Goal: Task Accomplishment & Management: Manage account settings

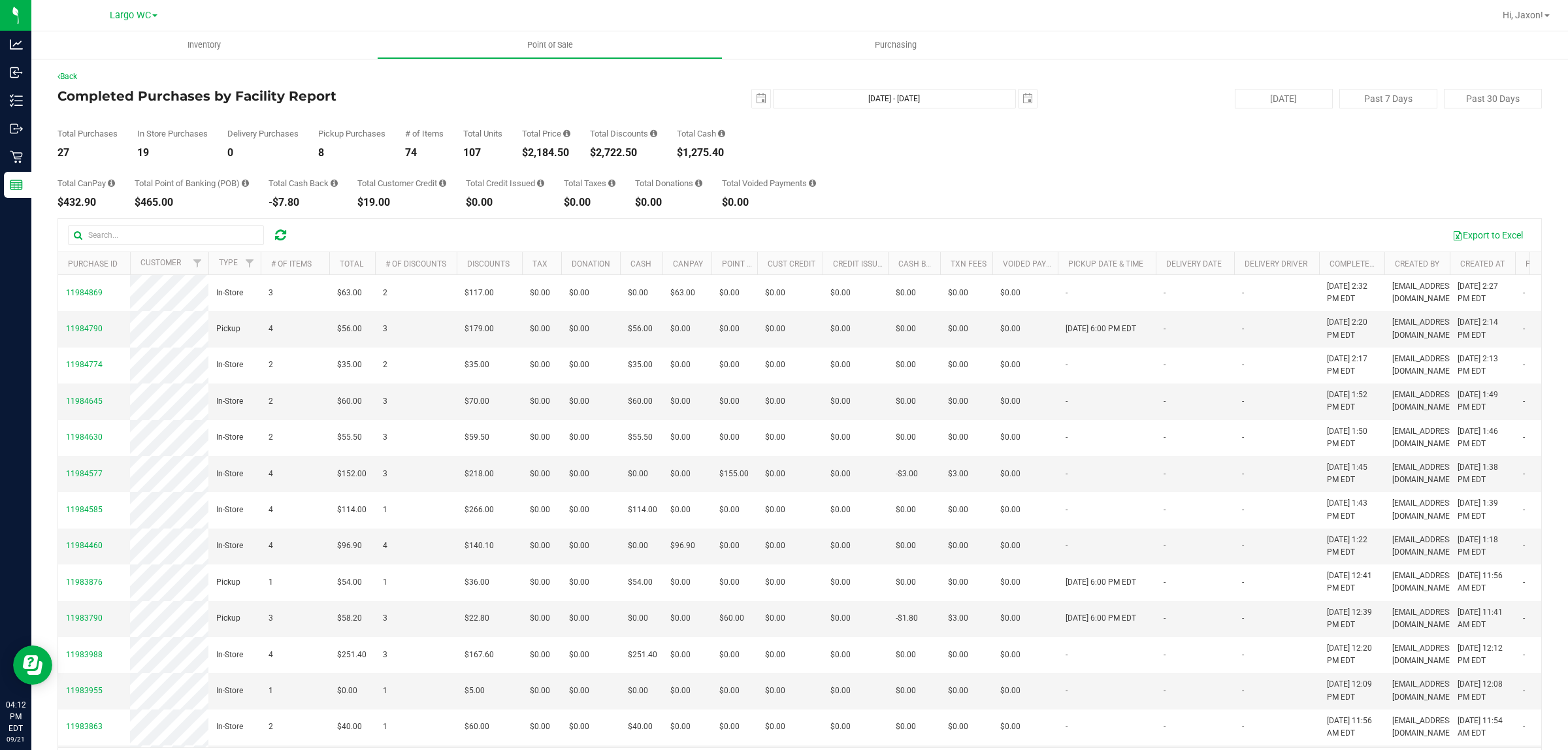
drag, startPoint x: 525, startPoint y: 152, endPoint x: 536, endPoint y: 145, distance: 13.0
click at [536, 145] on div "Total Price $2,184.50" at bounding box center [546, 144] width 49 height 29
click at [60, 160] on div "Total CanPay $432.90 Total Point of Banking (POB) $465.00 Total Cash Back -$7.8…" at bounding box center [799, 183] width 1484 height 50
drag, startPoint x: 604, startPoint y: 149, endPoint x: 630, endPoint y: 152, distance: 26.2
click at [630, 152] on div "$2,722.50" at bounding box center [623, 153] width 68 height 11
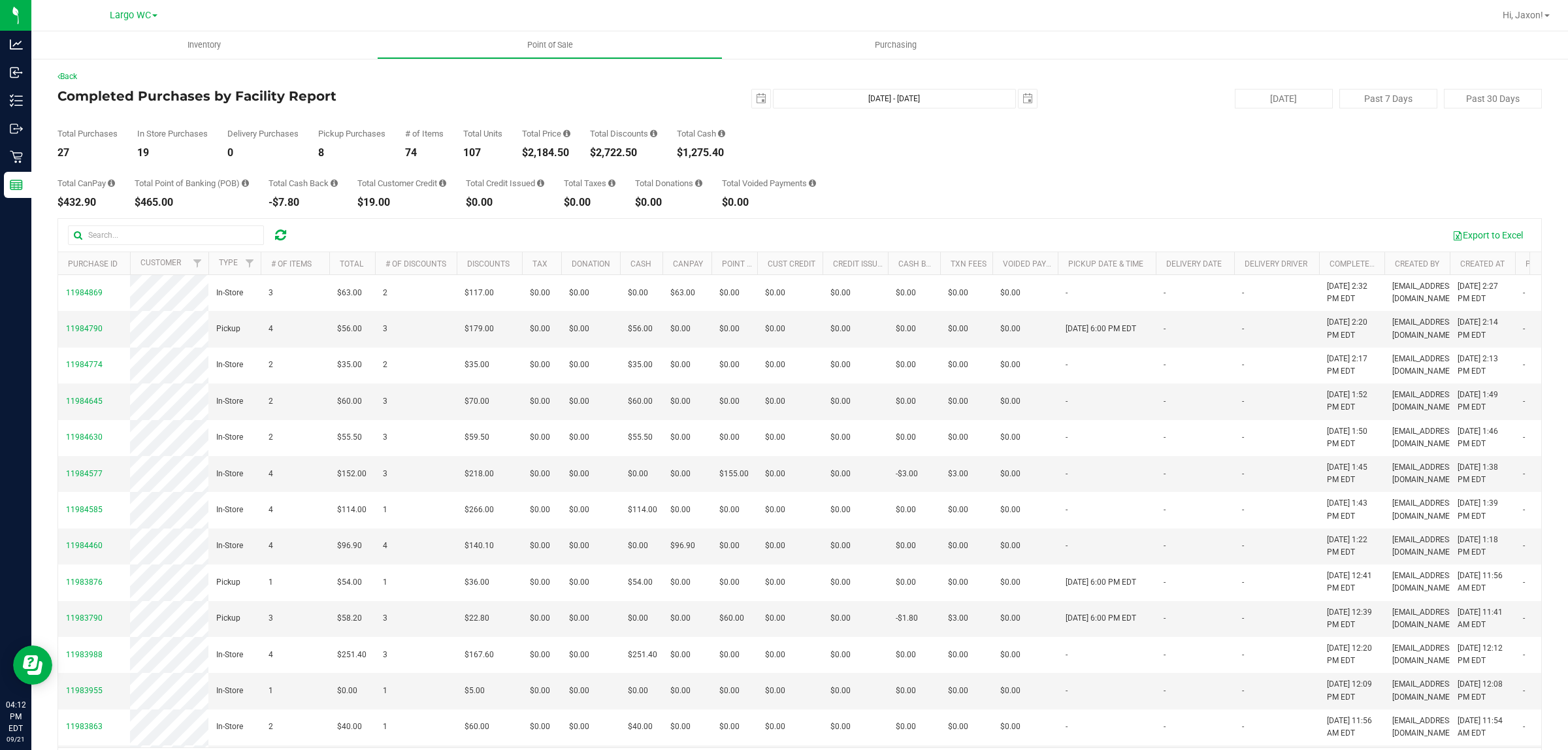
click at [630, 152] on div "$2,722.50" at bounding box center [623, 153] width 68 height 11
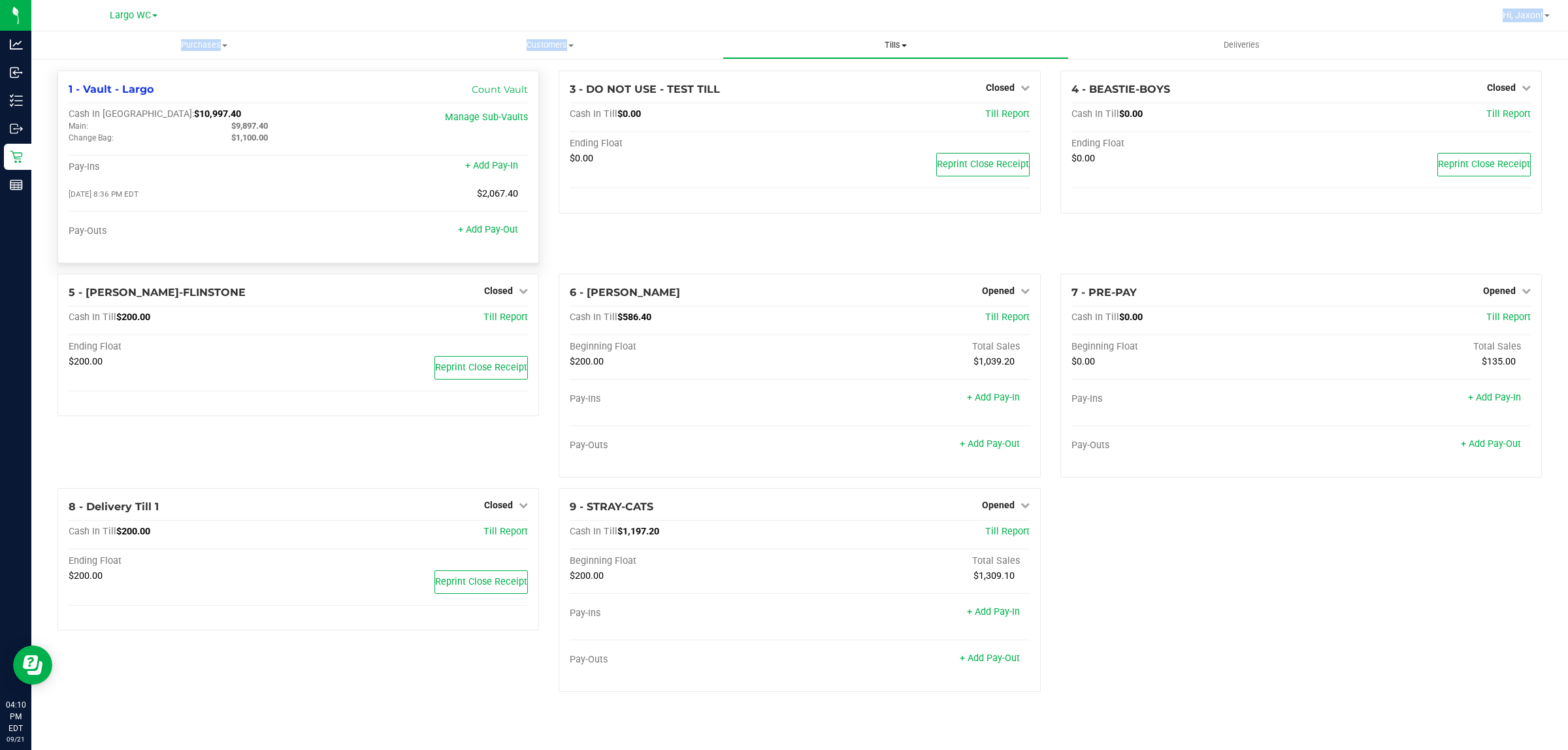
click at [864, 34] on div "Largo WC Hi, Jaxon! Purchases Summary of purchases Fulfillment All purchases Cu…" at bounding box center [799, 375] width 1536 height 750
click at [870, 40] on span "Tills" at bounding box center [895, 45] width 344 height 12
click at [811, 87] on li "Reconcile e-payments" at bounding box center [896, 95] width 346 height 15
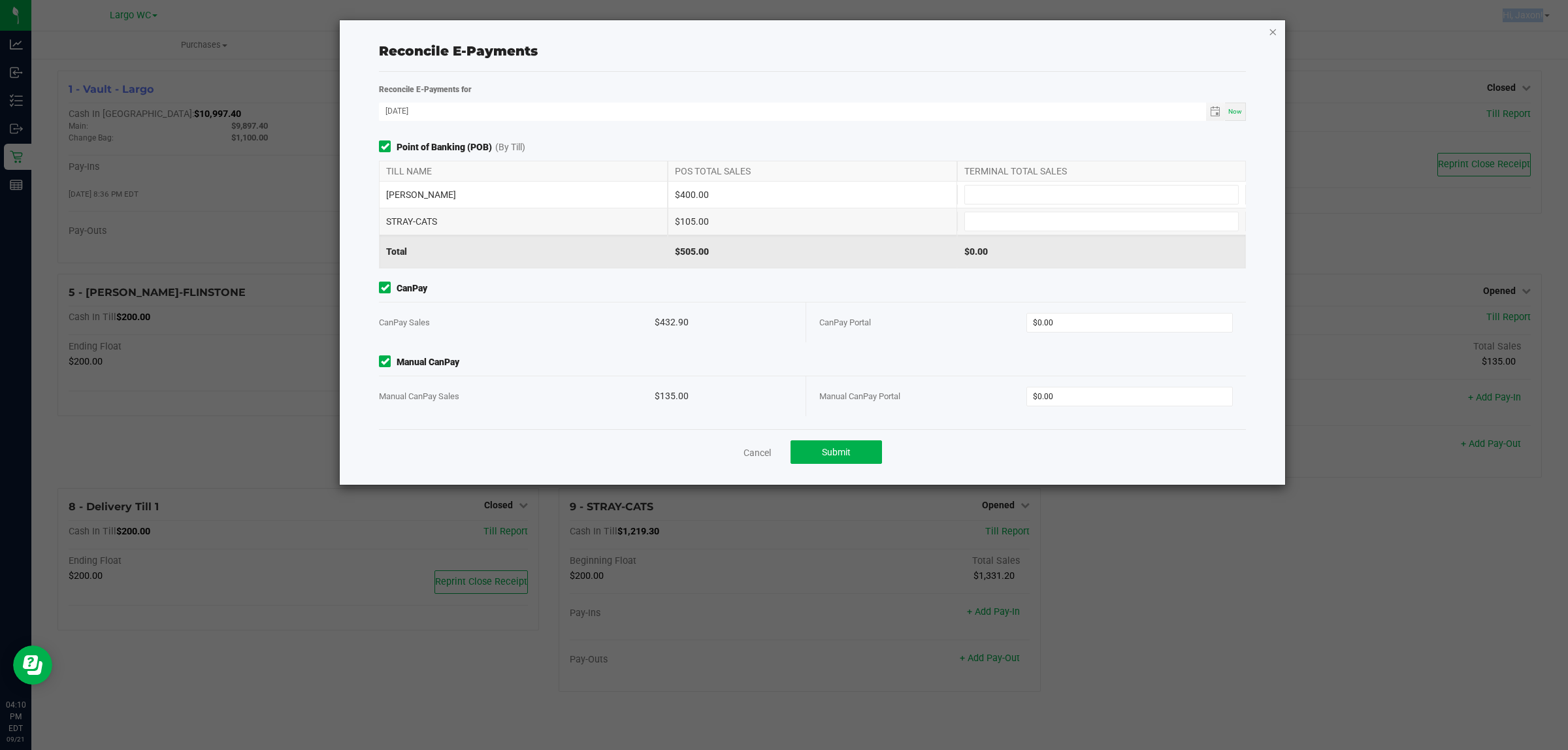
click at [1268, 30] on icon "button" at bounding box center [1272, 31] width 9 height 15
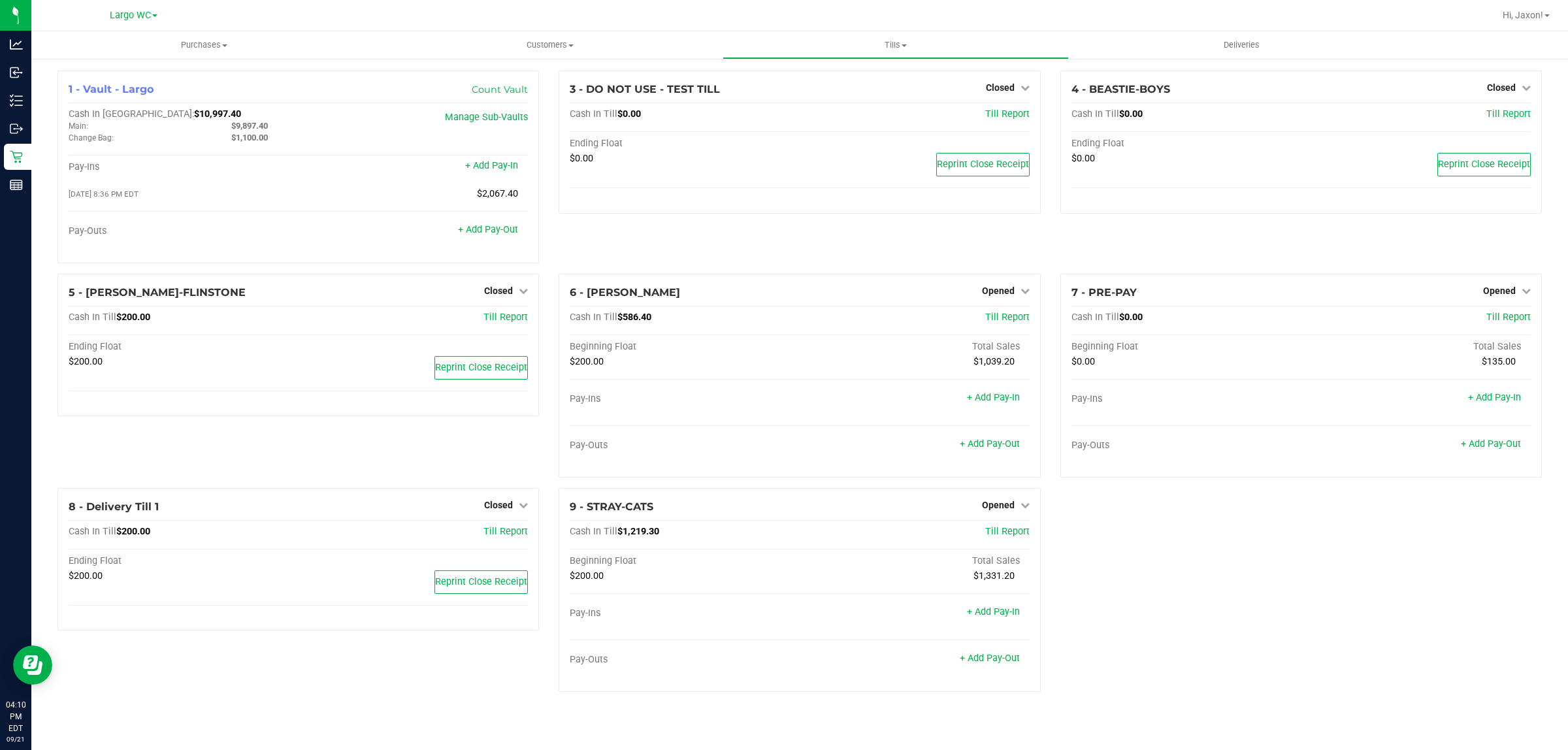
click at [1151, 652] on div "1 - Vault - Largo Count Vault Cash In Vault: $10,997.40 Main: $9,897.40 Change …" at bounding box center [799, 386] width 1503 height 632
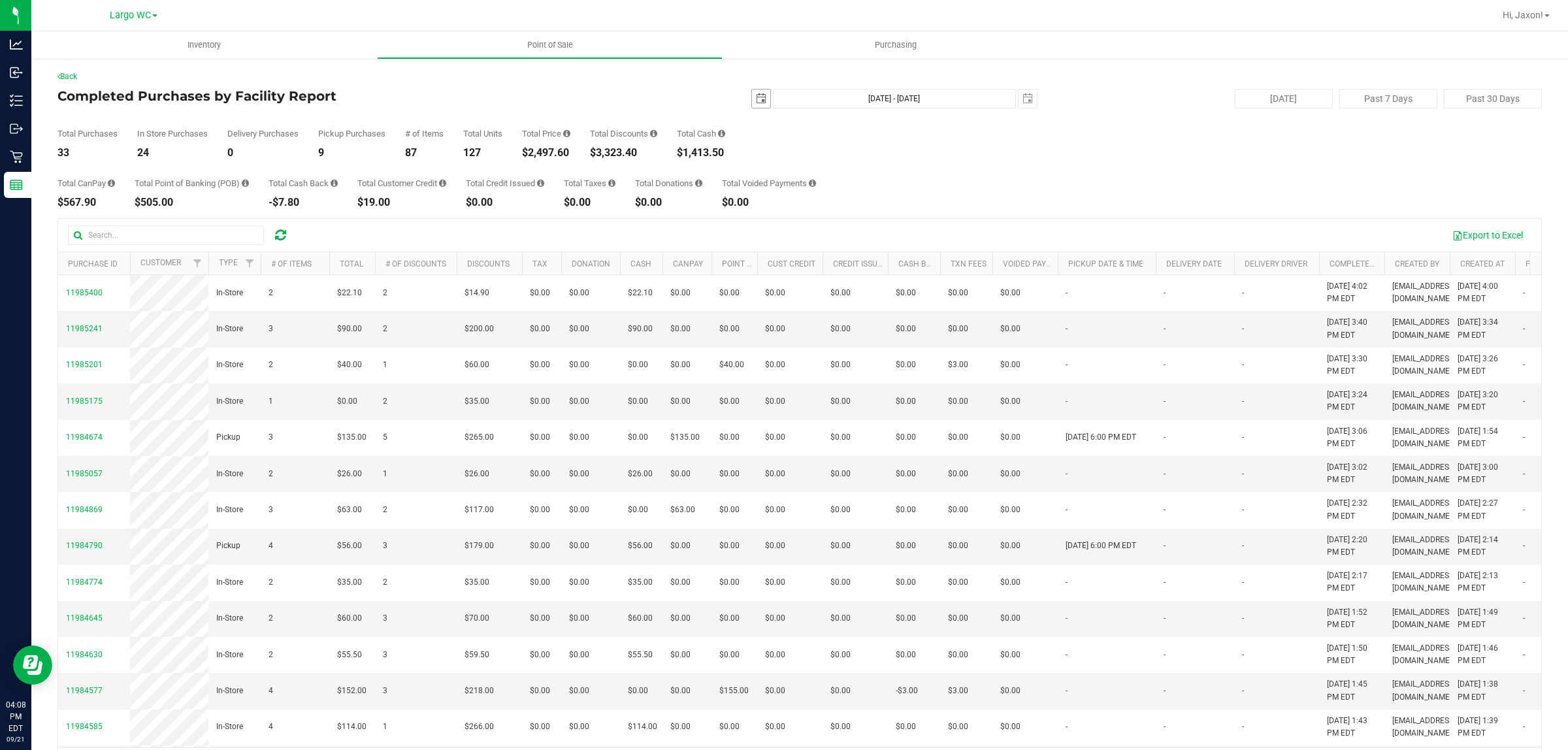
click at [760, 96] on span "select" at bounding box center [761, 98] width 18 height 18
click at [774, 168] on link "1" at bounding box center [773, 171] width 19 height 20
type input "2025-09-01"
type input "Sep 1, 2025 - Sep 21, 2025"
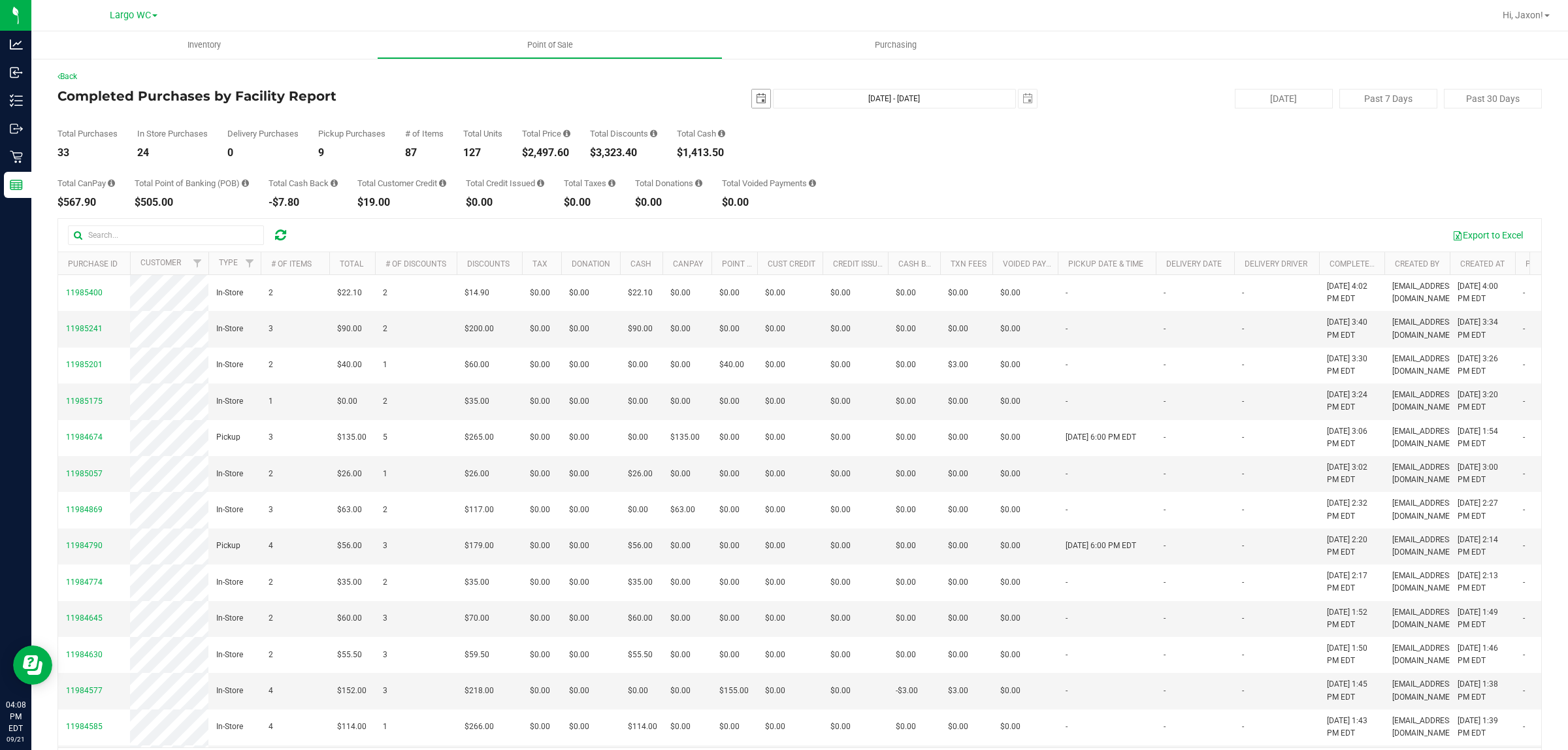
click at [756, 102] on span "select" at bounding box center [761, 99] width 11 height 11
click at [770, 213] on link "15" at bounding box center [773, 211] width 19 height 20
type input "2025-09-15"
type input "Sep 15, 2025 - Sep 21, 2025"
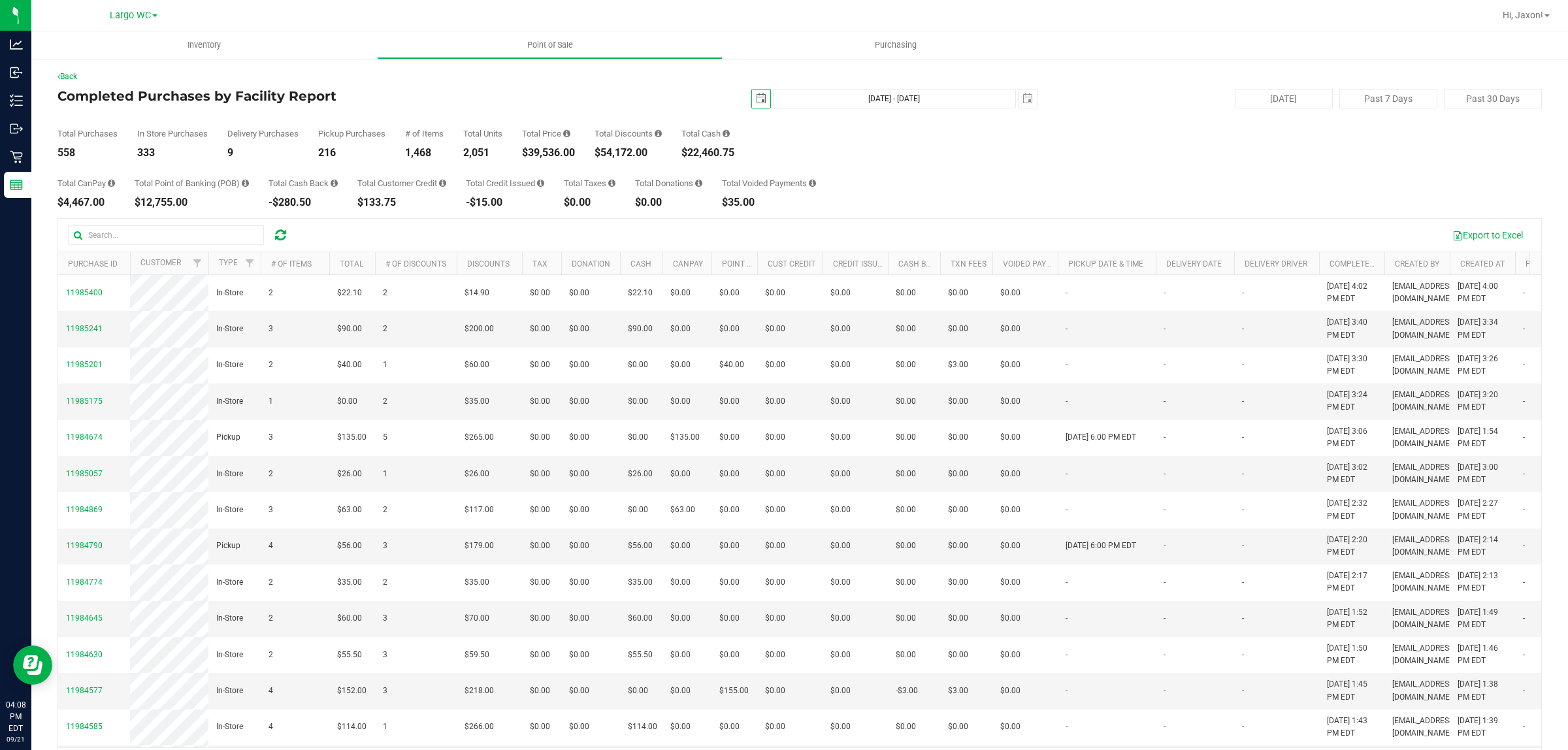
click at [756, 102] on span "select" at bounding box center [761, 99] width 11 height 11
click at [1157, 118] on div "Total Purchases 558 In Store Purchases 333 Delivery Purchases 9 Pickup Purchase…" at bounding box center [799, 132] width 1484 height 50
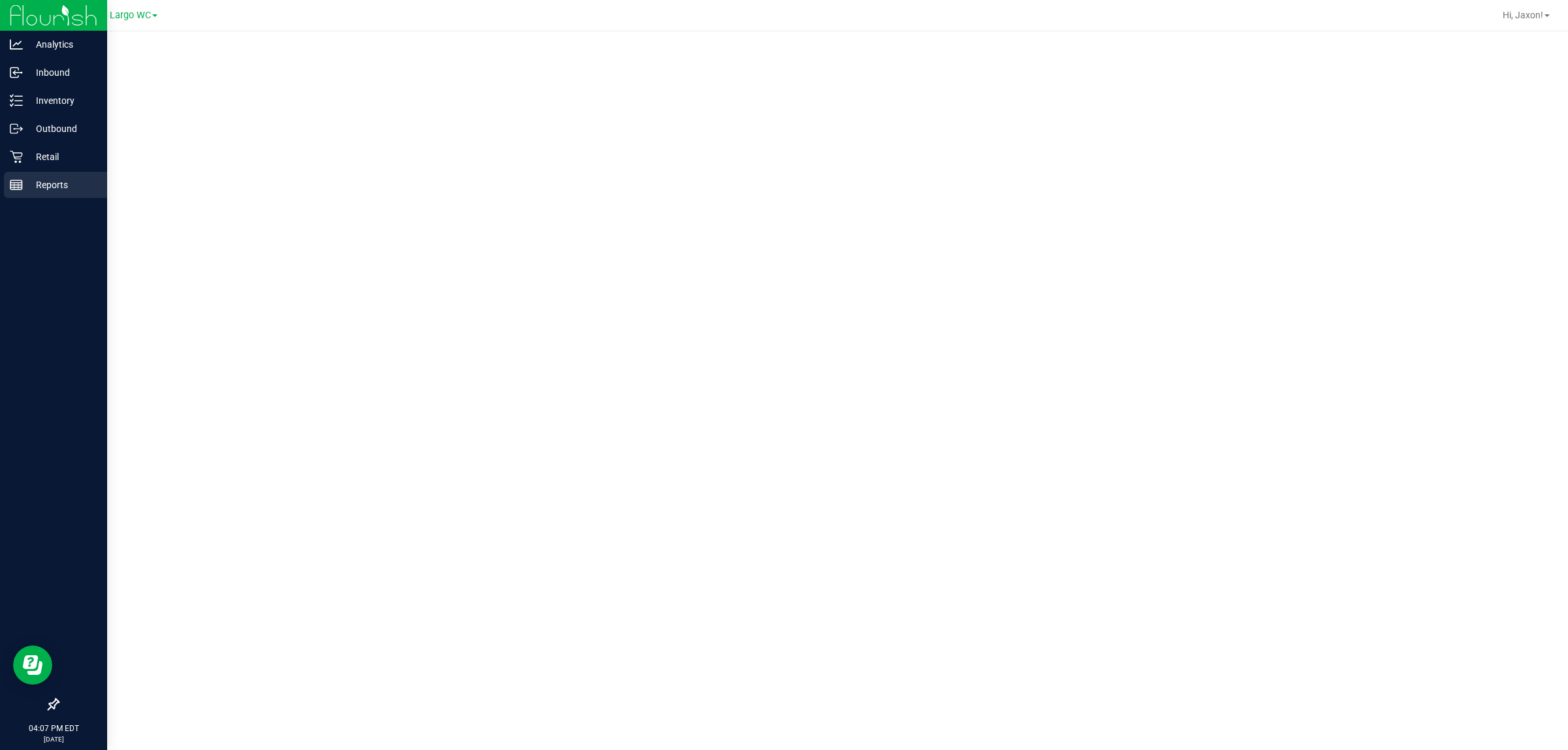
click at [41, 185] on p "Reports" at bounding box center [61, 185] width 78 height 15
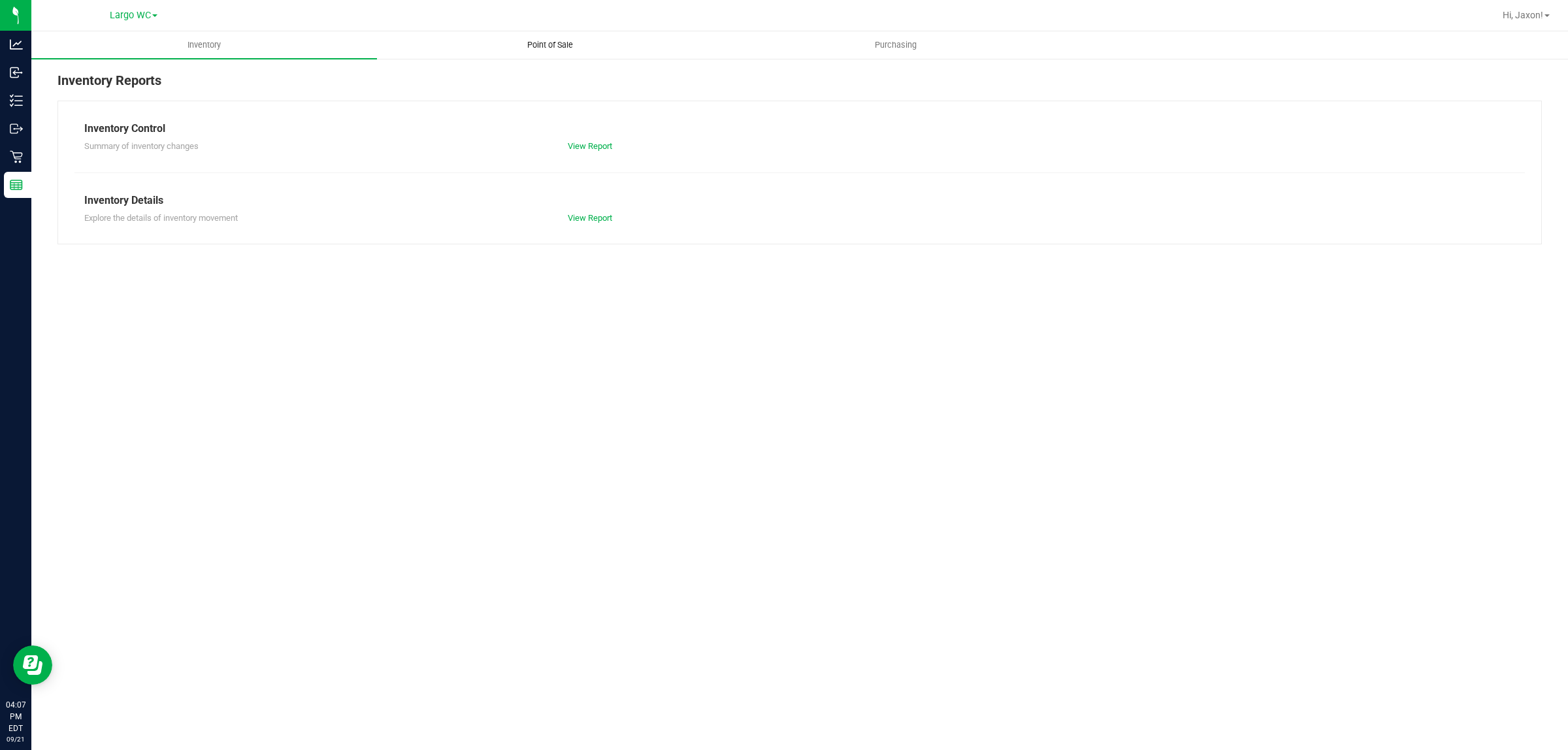
click at [531, 44] on span "Point of Sale" at bounding box center [550, 45] width 81 height 12
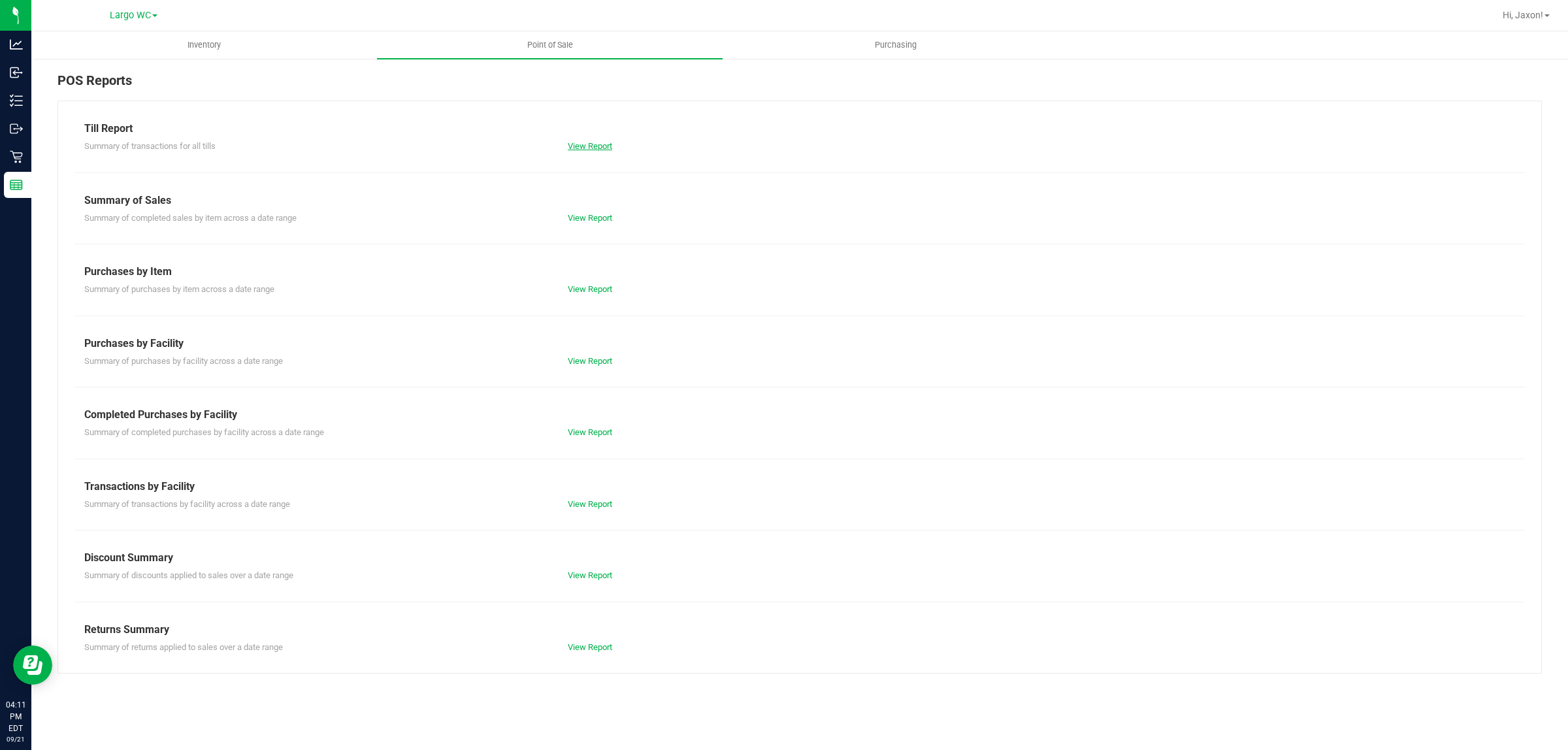
click at [581, 146] on link "View Report" at bounding box center [590, 146] width 44 height 10
click at [575, 502] on link "View Report" at bounding box center [590, 503] width 44 height 10
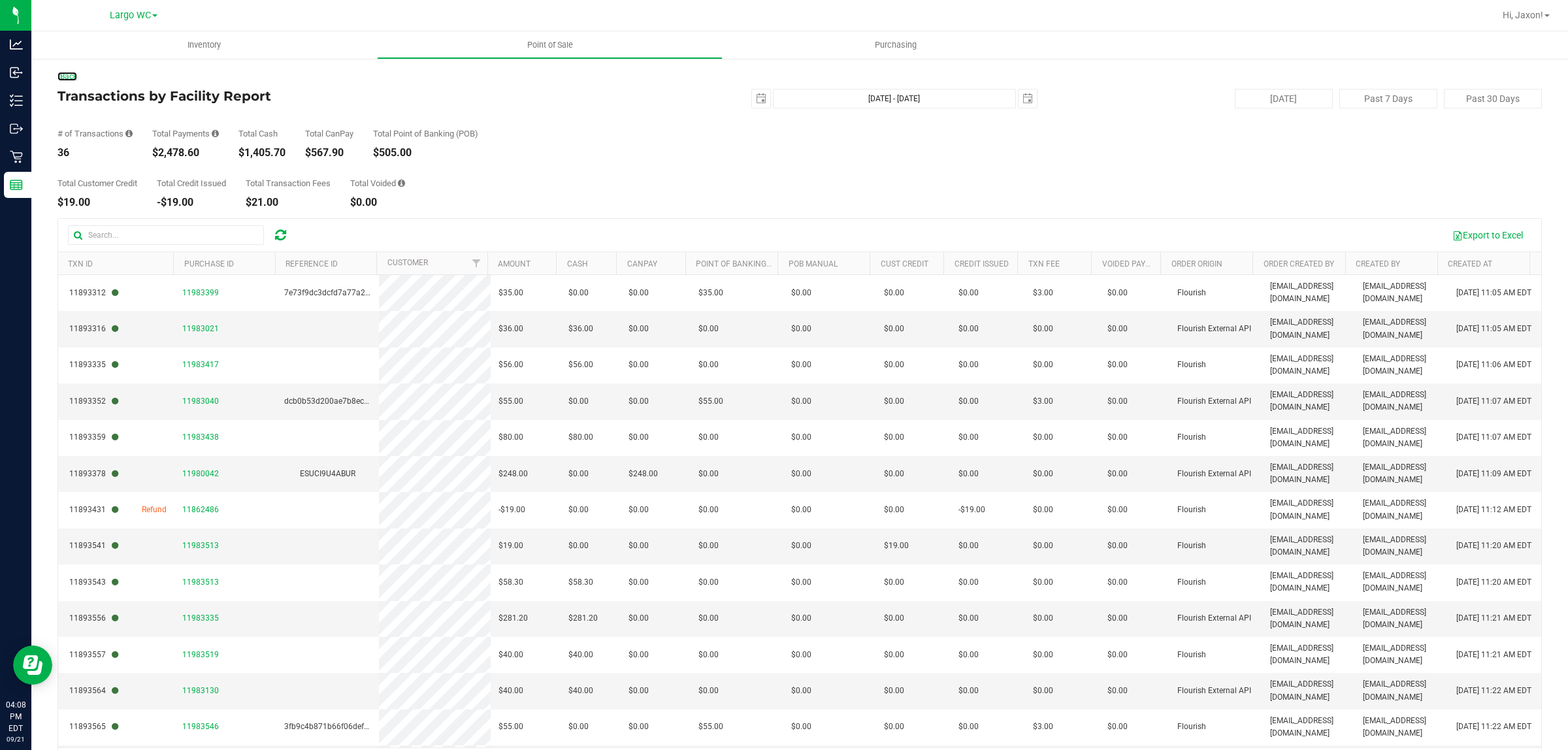
drag, startPoint x: 74, startPoint y: 76, endPoint x: 233, endPoint y: 12, distance: 171.4
click at [75, 74] on link "Back" at bounding box center [68, 77] width 20 height 9
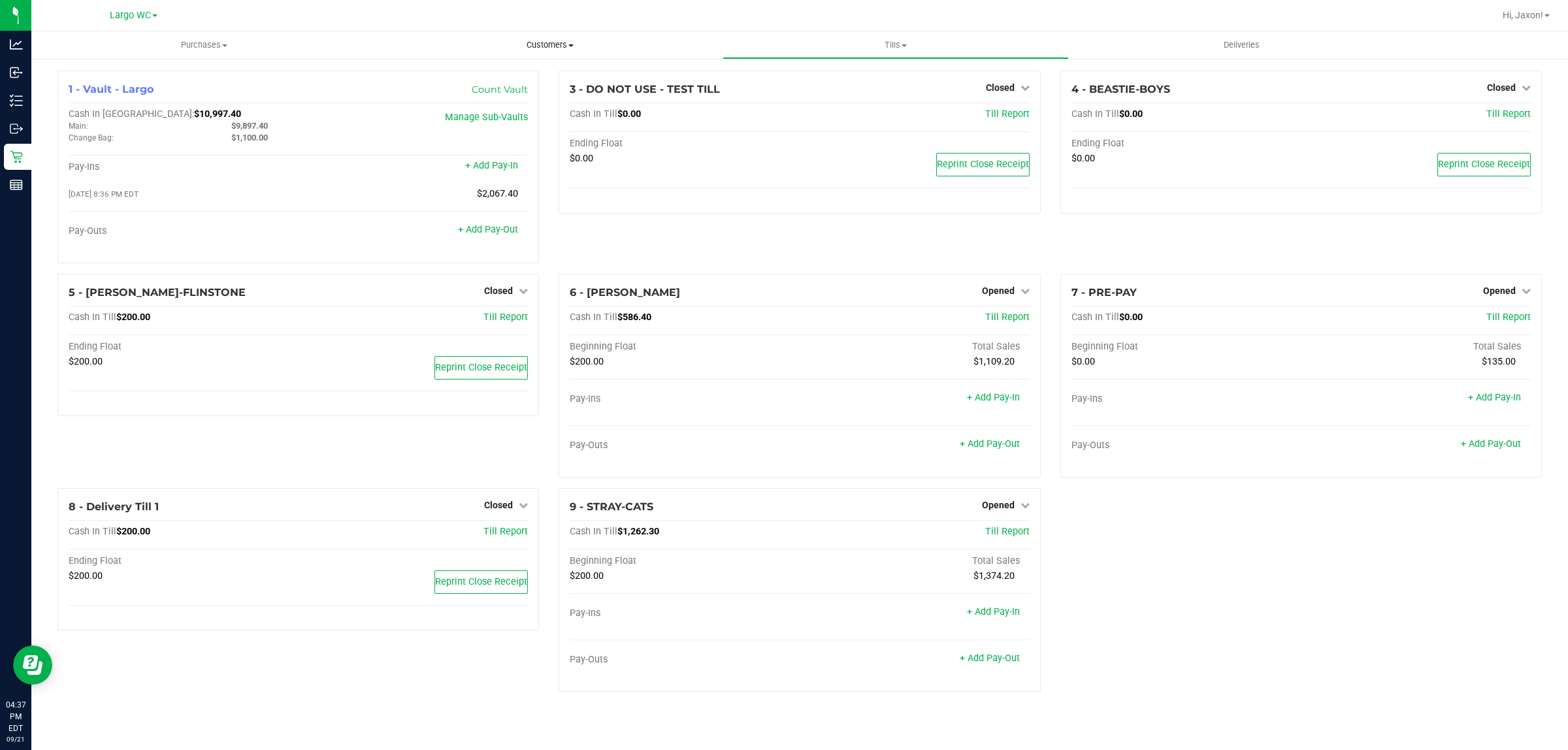
click at [536, 44] on span "Customers" at bounding box center [549, 45] width 344 height 12
click at [409, 80] on span "All customers" at bounding box center [424, 78] width 94 height 11
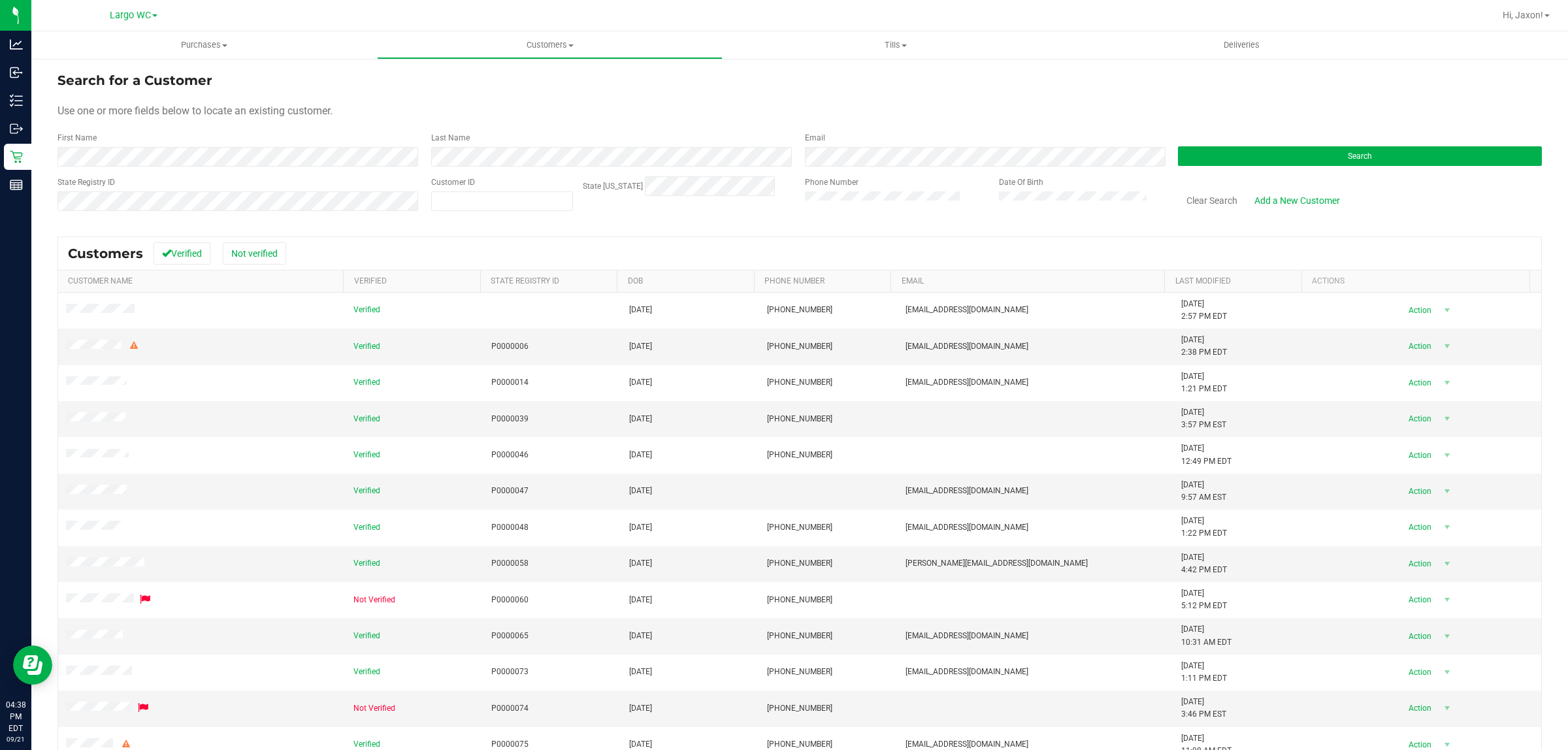
click at [446, 142] on label "Last Name" at bounding box center [450, 138] width 39 height 12
click at [1356, 149] on button "Search" at bounding box center [1359, 157] width 364 height 20
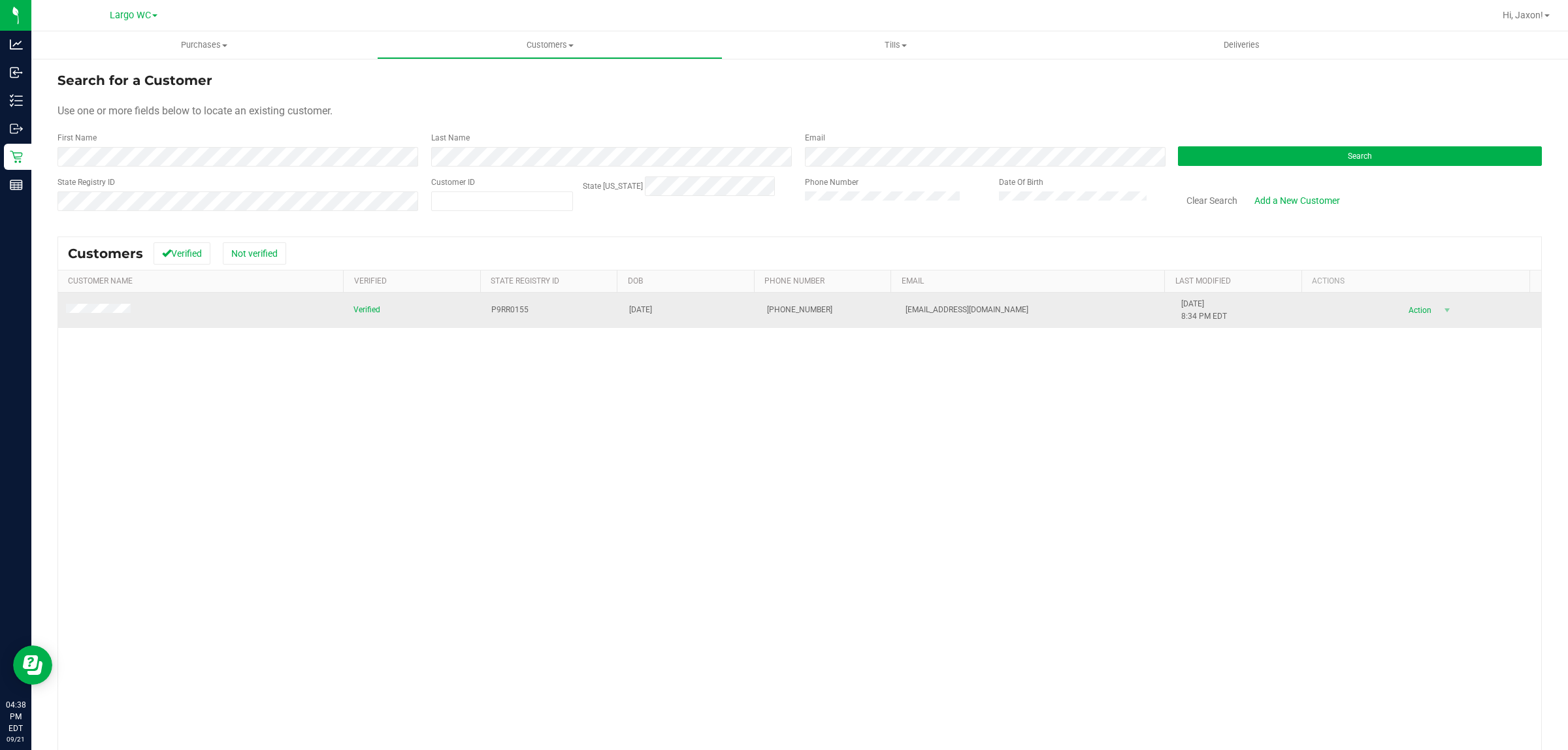
click at [114, 315] on span at bounding box center [100, 310] width 68 height 14
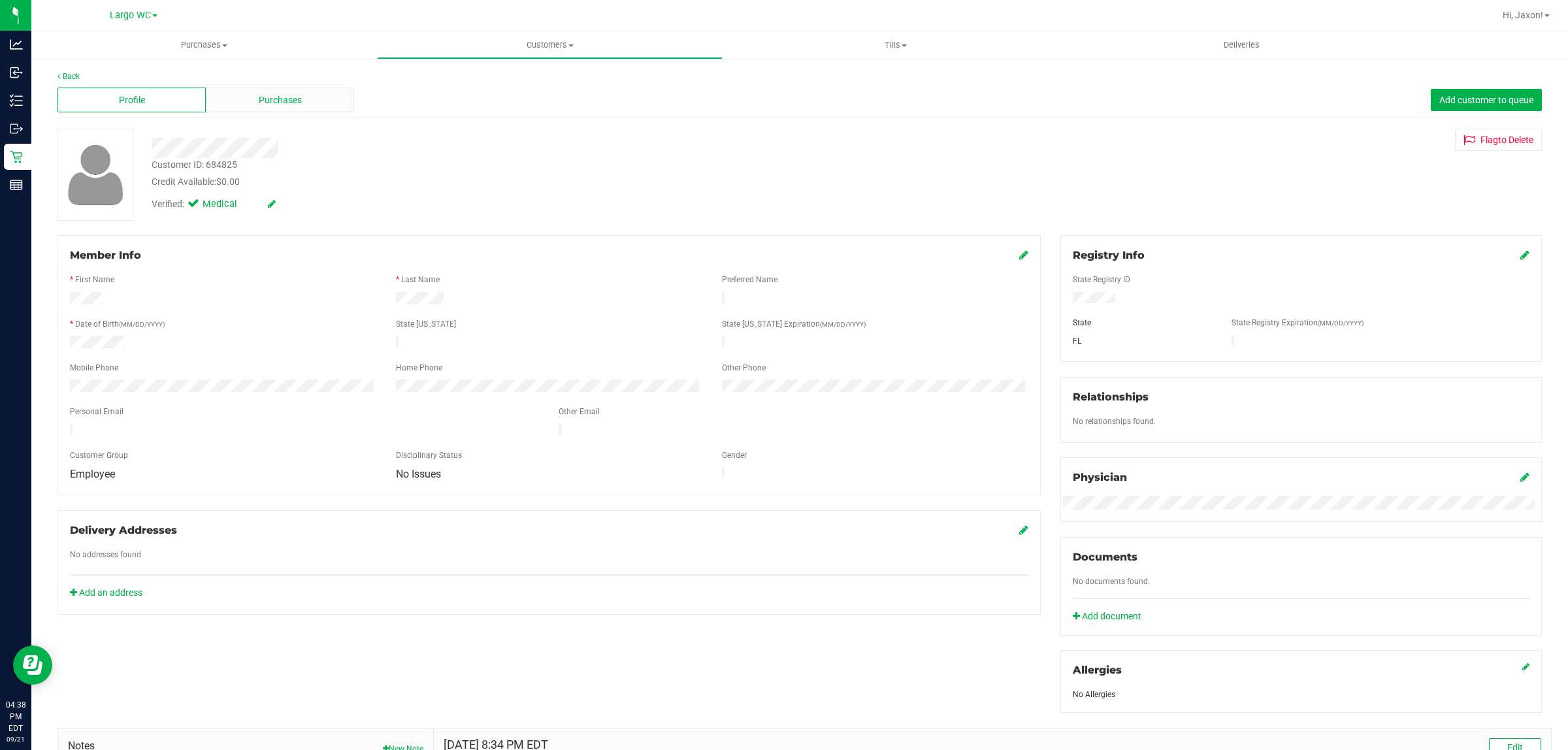
click at [273, 106] on span "Purchases" at bounding box center [280, 100] width 43 height 14
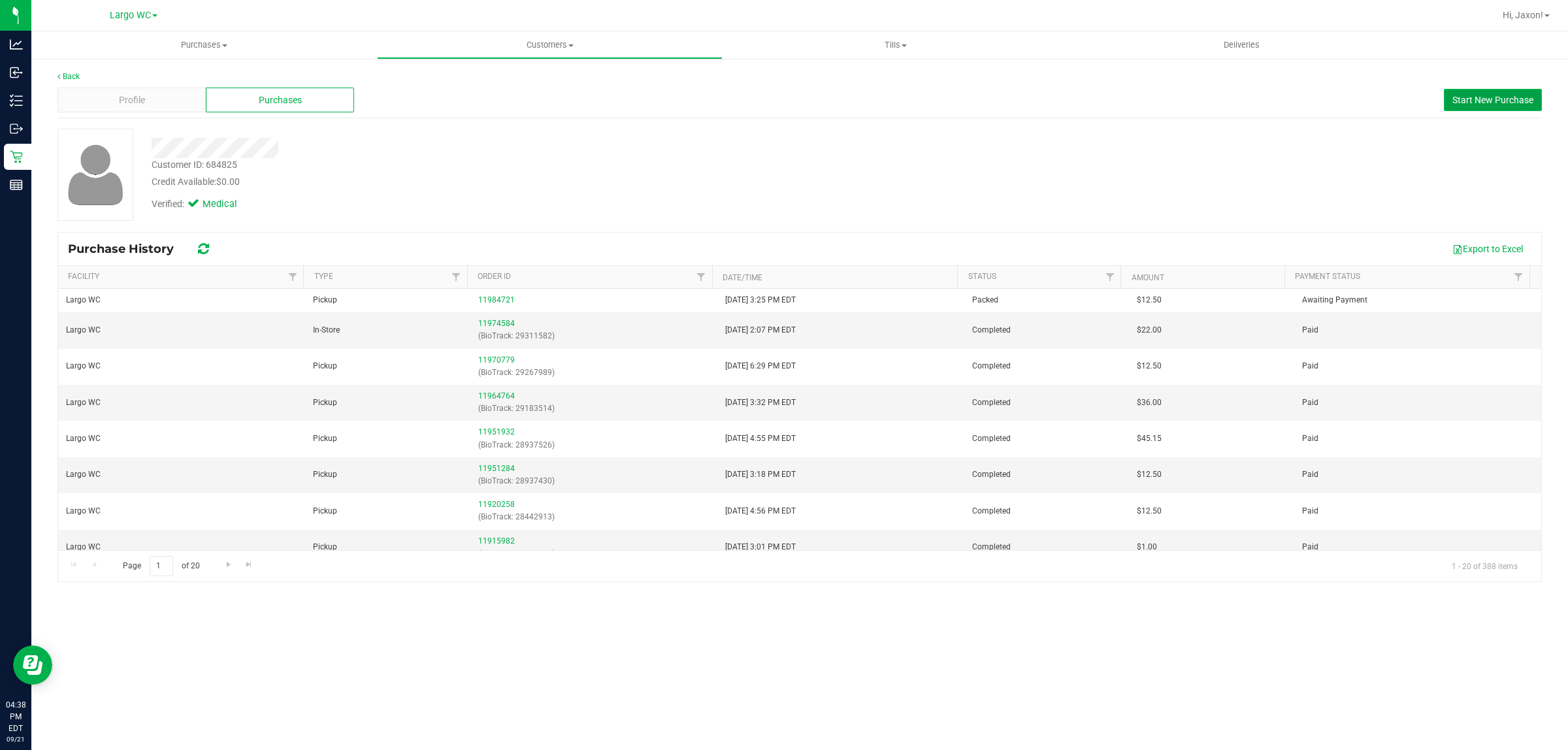
click at [1498, 99] on span "Start New Purchase" at bounding box center [1492, 100] width 81 height 11
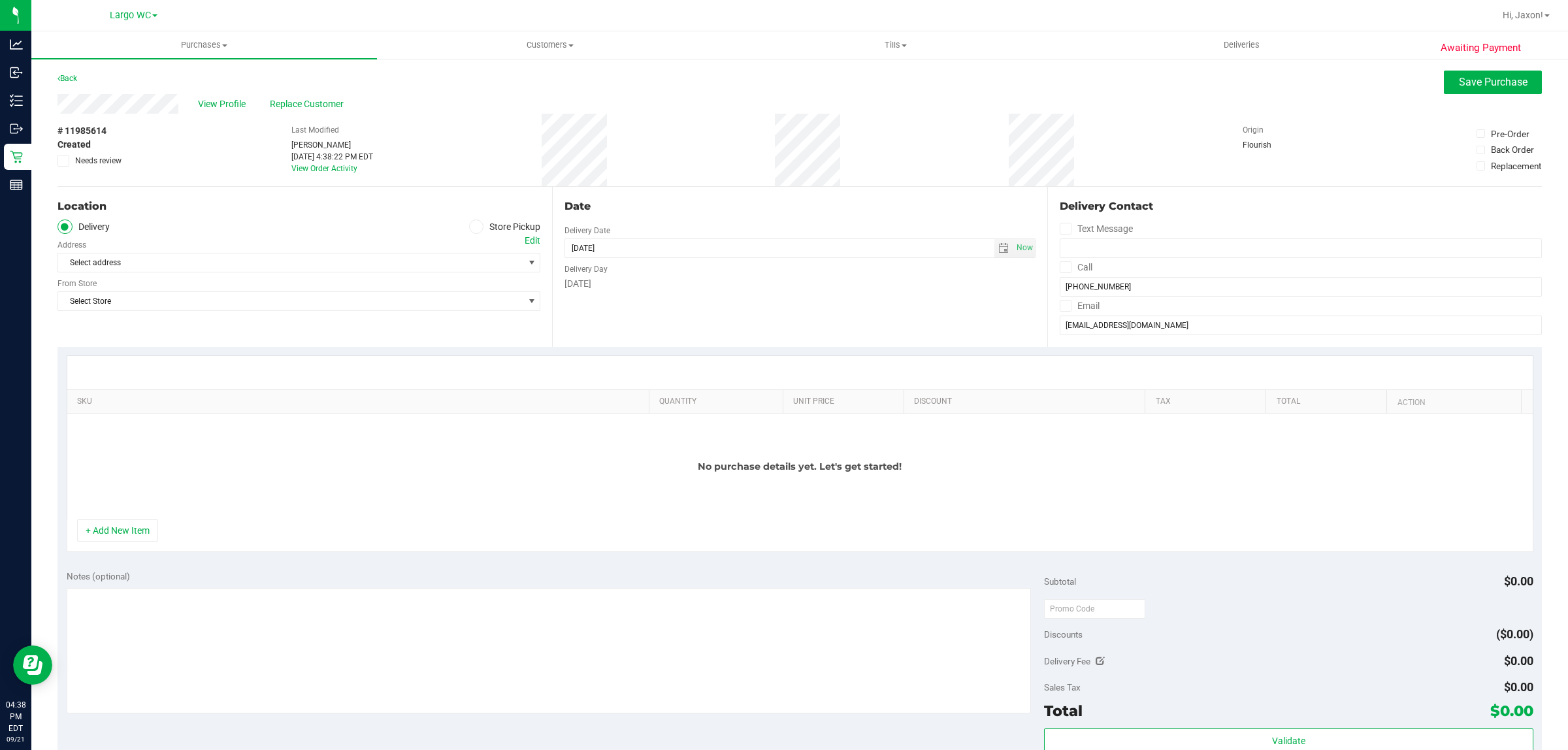
click at [477, 230] on span at bounding box center [476, 227] width 15 height 15
click at [0, 0] on input "Store Pickup" at bounding box center [0, 0] width 0 height 0
click at [429, 255] on span "Select Store" at bounding box center [291, 263] width 465 height 18
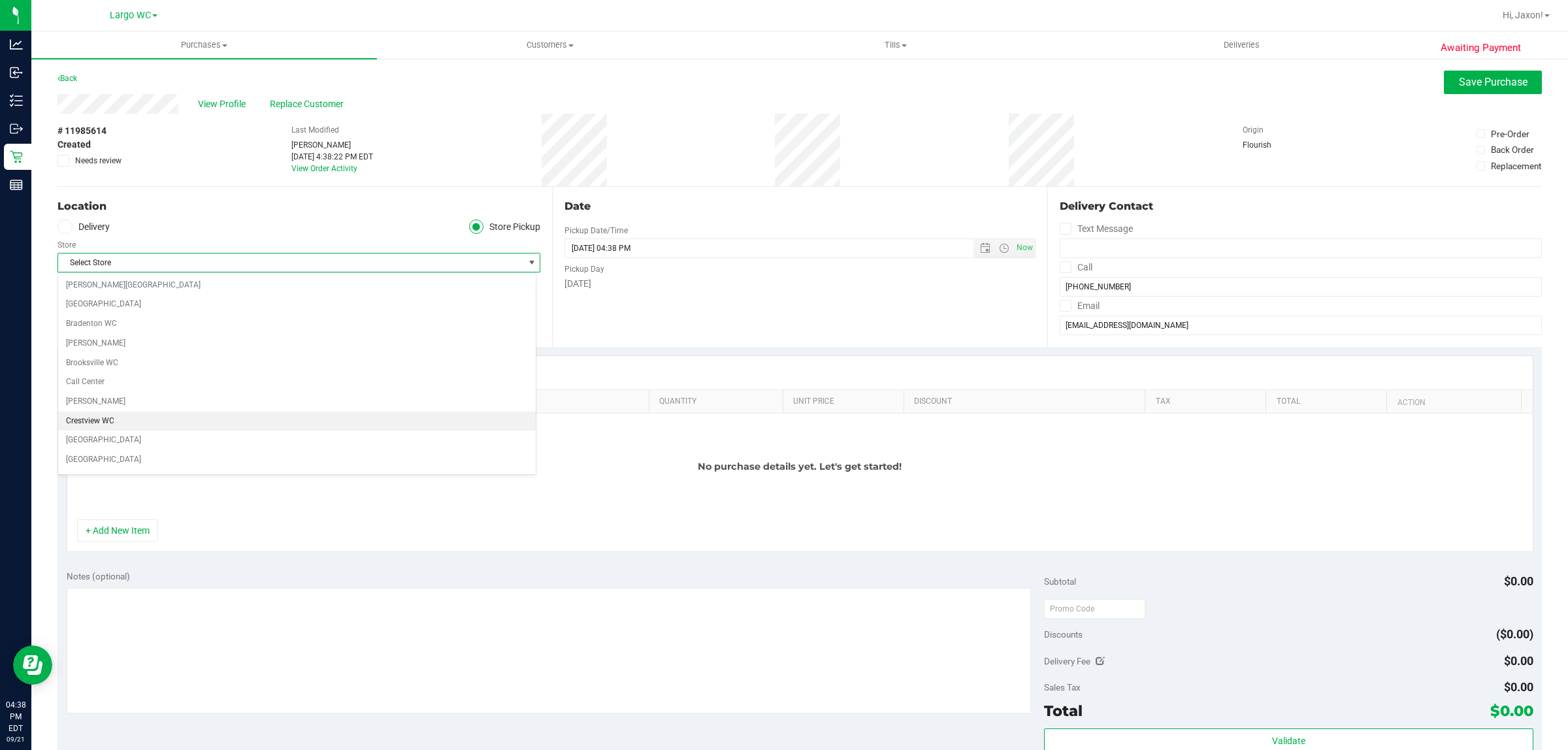
scroll to position [245, 0]
click at [135, 437] on li "Largo WC" at bounding box center [297, 429] width 477 height 20
click at [139, 552] on div "+ Add New Item" at bounding box center [799, 536] width 1466 height 32
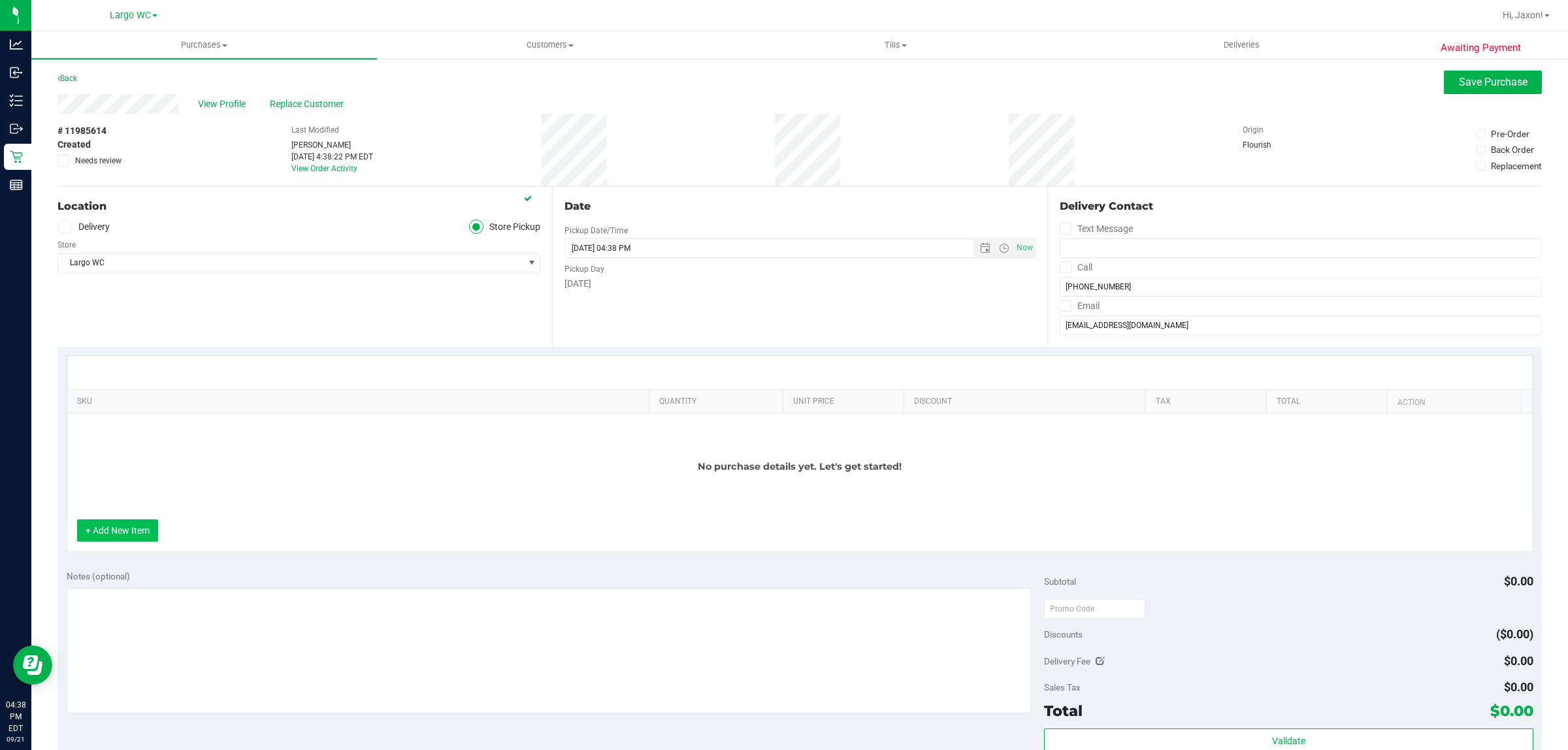
click at [110, 542] on button "+ Add New Item" at bounding box center [118, 530] width 81 height 23
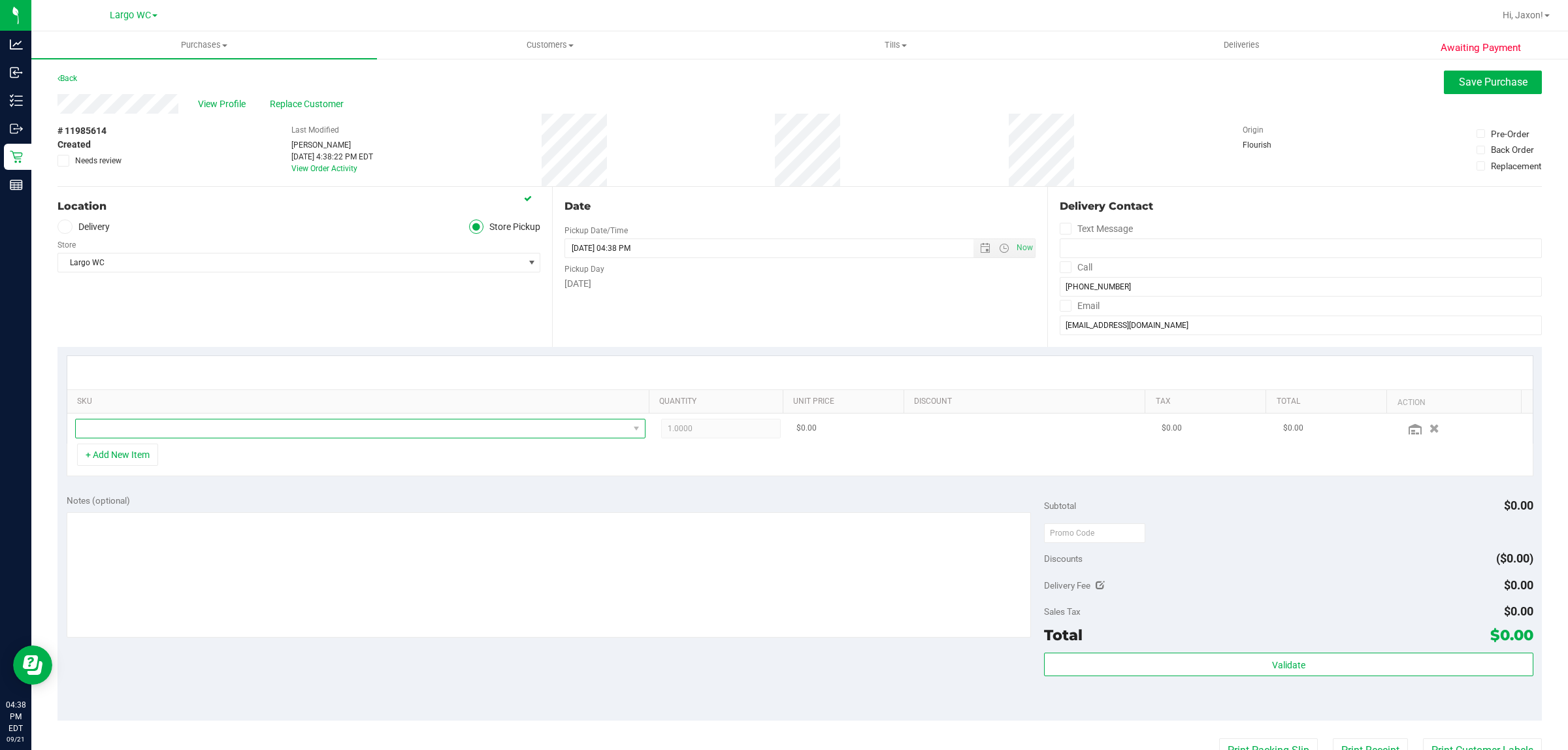
click at [230, 432] on span "NO DATA FOUND" at bounding box center [352, 429] width 553 height 18
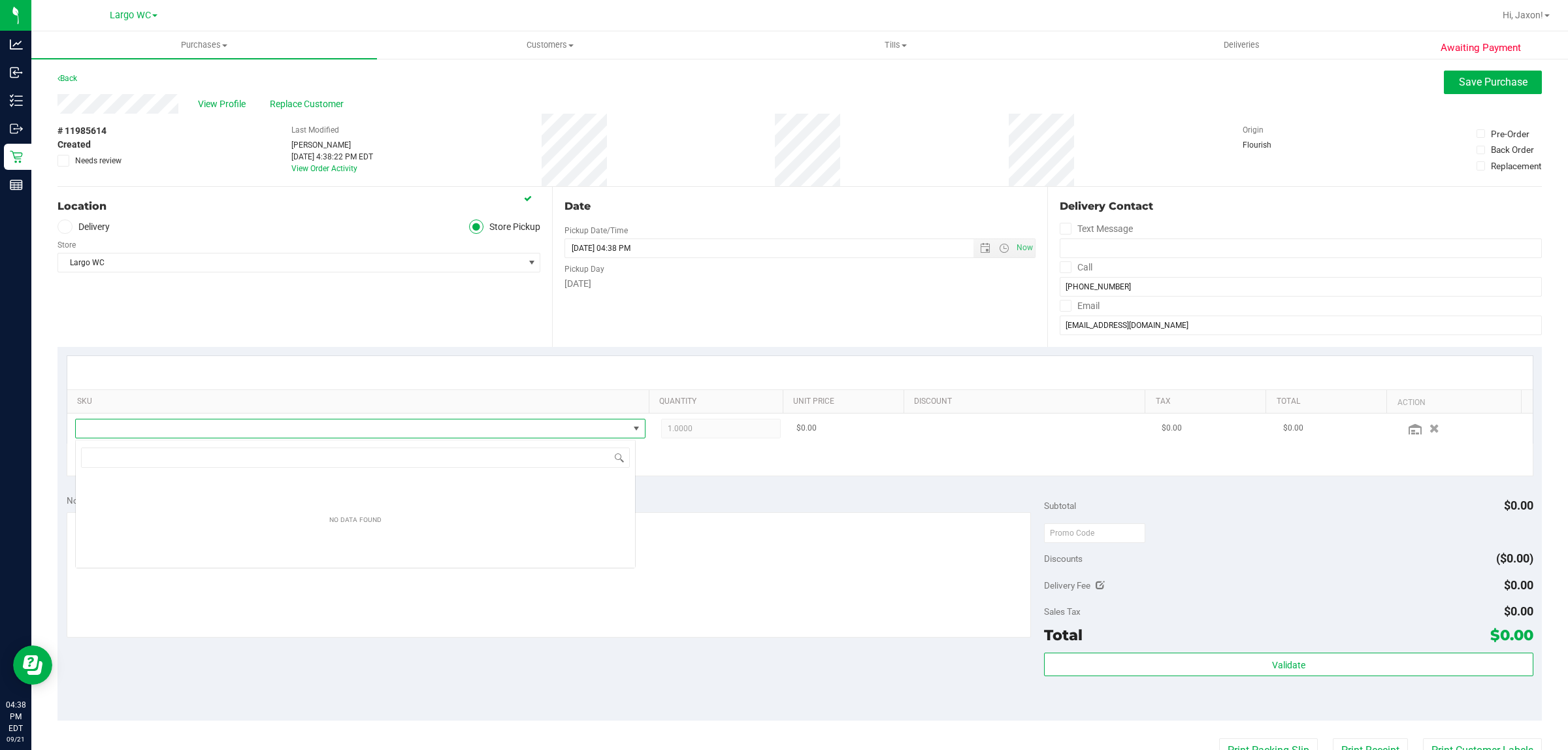
scroll to position [20, 561]
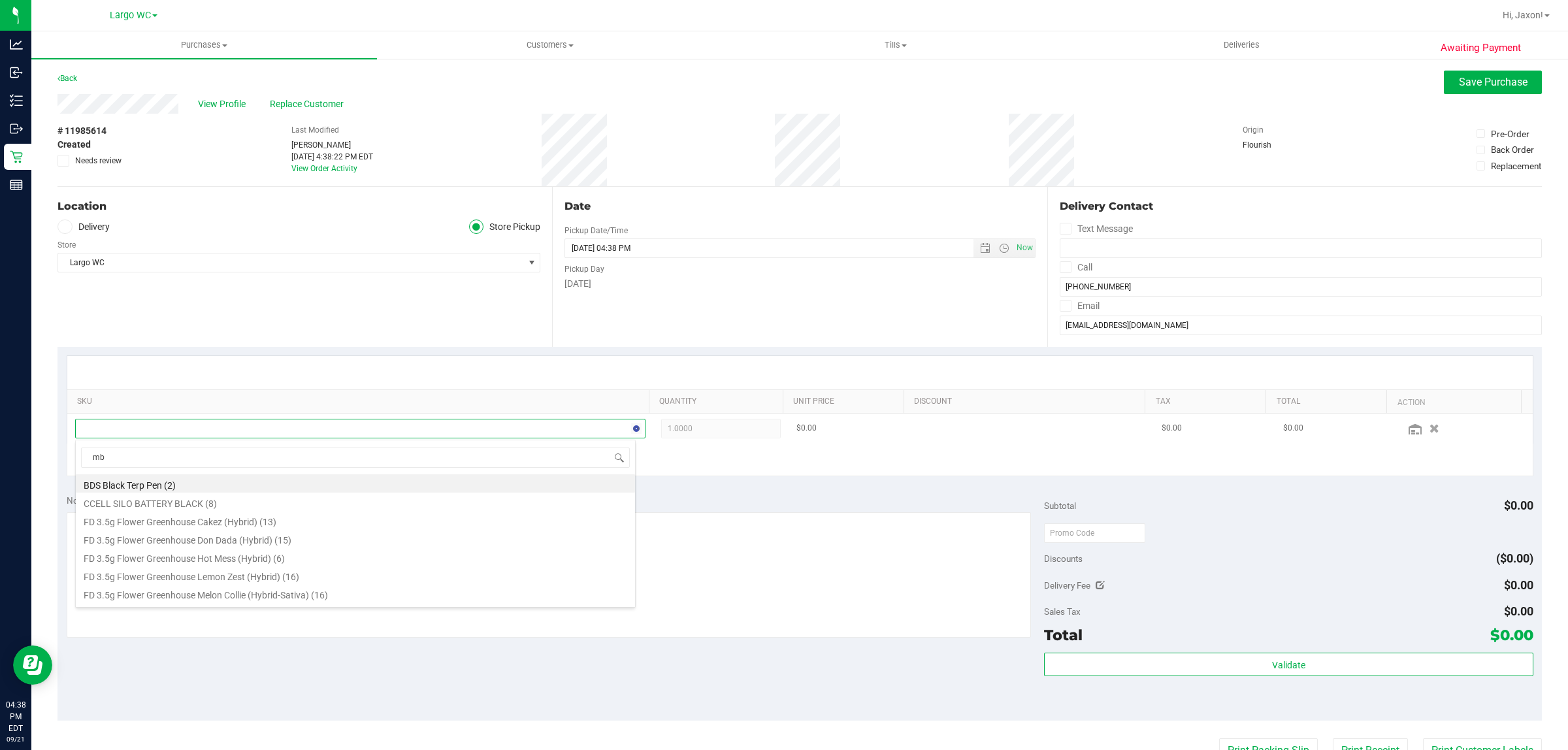
type input "mbl"
click at [275, 596] on li "FT 3.5g Cannabis Flower Motor Breath x Mike Larry (Hybrid) (1)" at bounding box center [355, 593] width 559 height 18
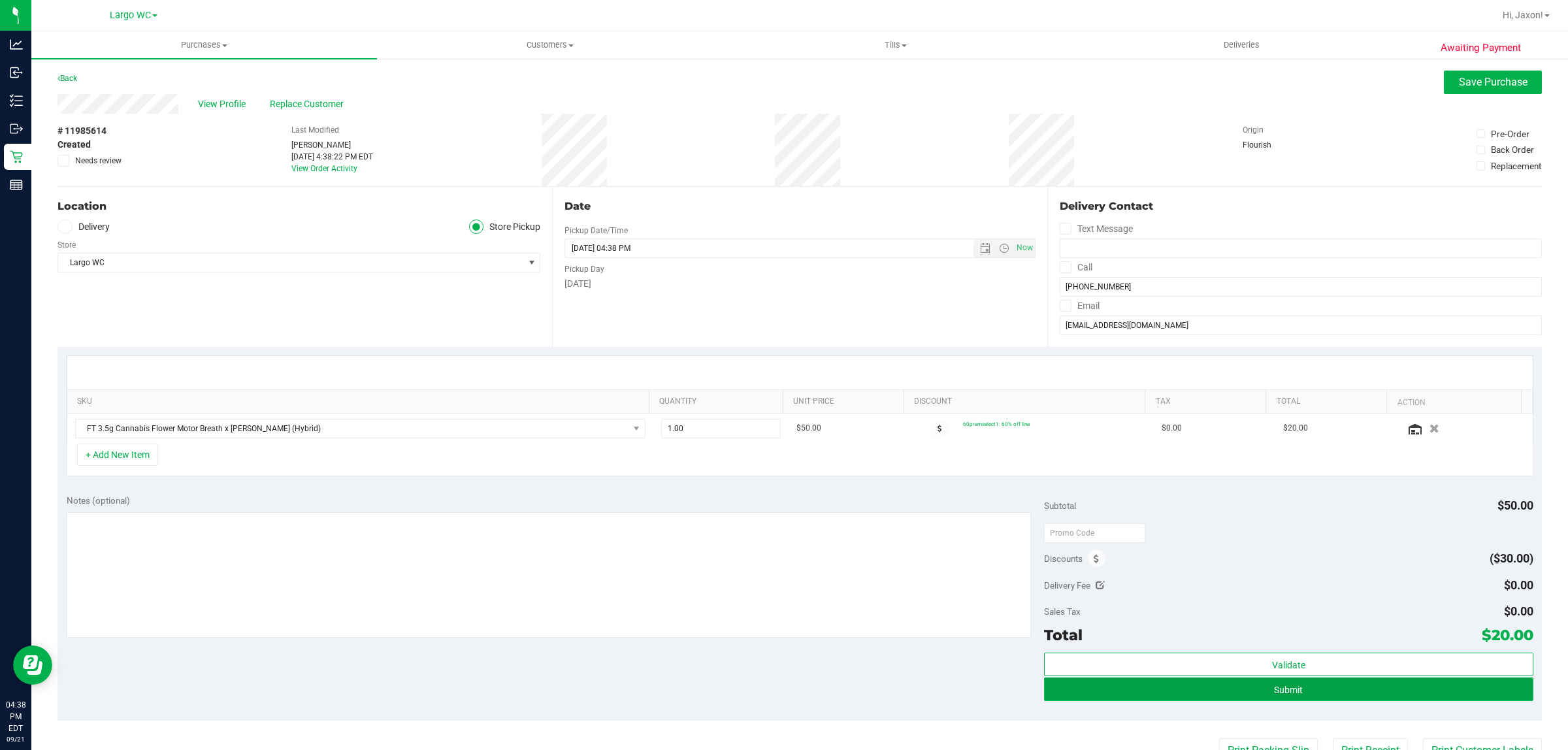
click at [1203, 701] on button "Submit" at bounding box center [1288, 689] width 489 height 23
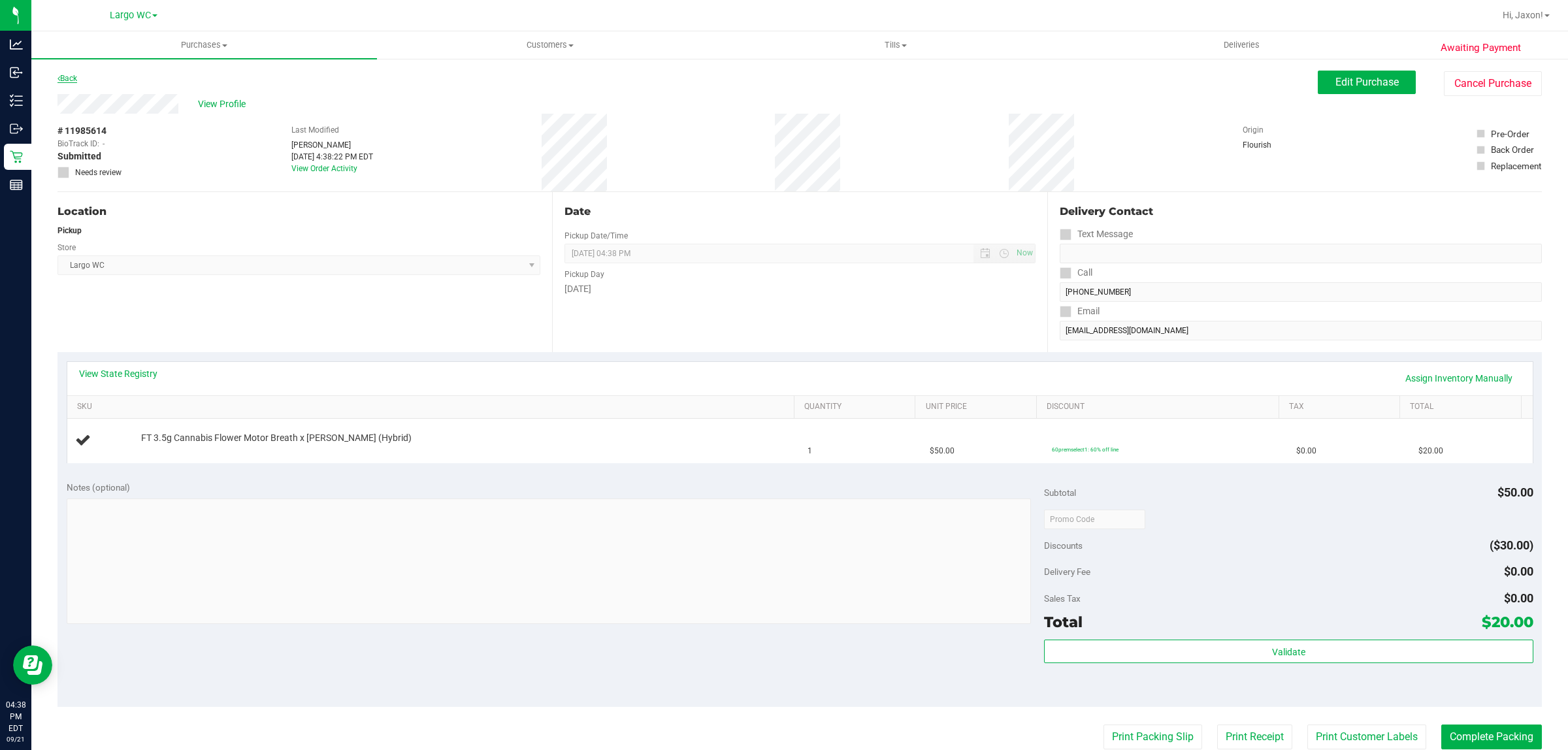
click at [66, 74] on link "Back" at bounding box center [68, 78] width 20 height 9
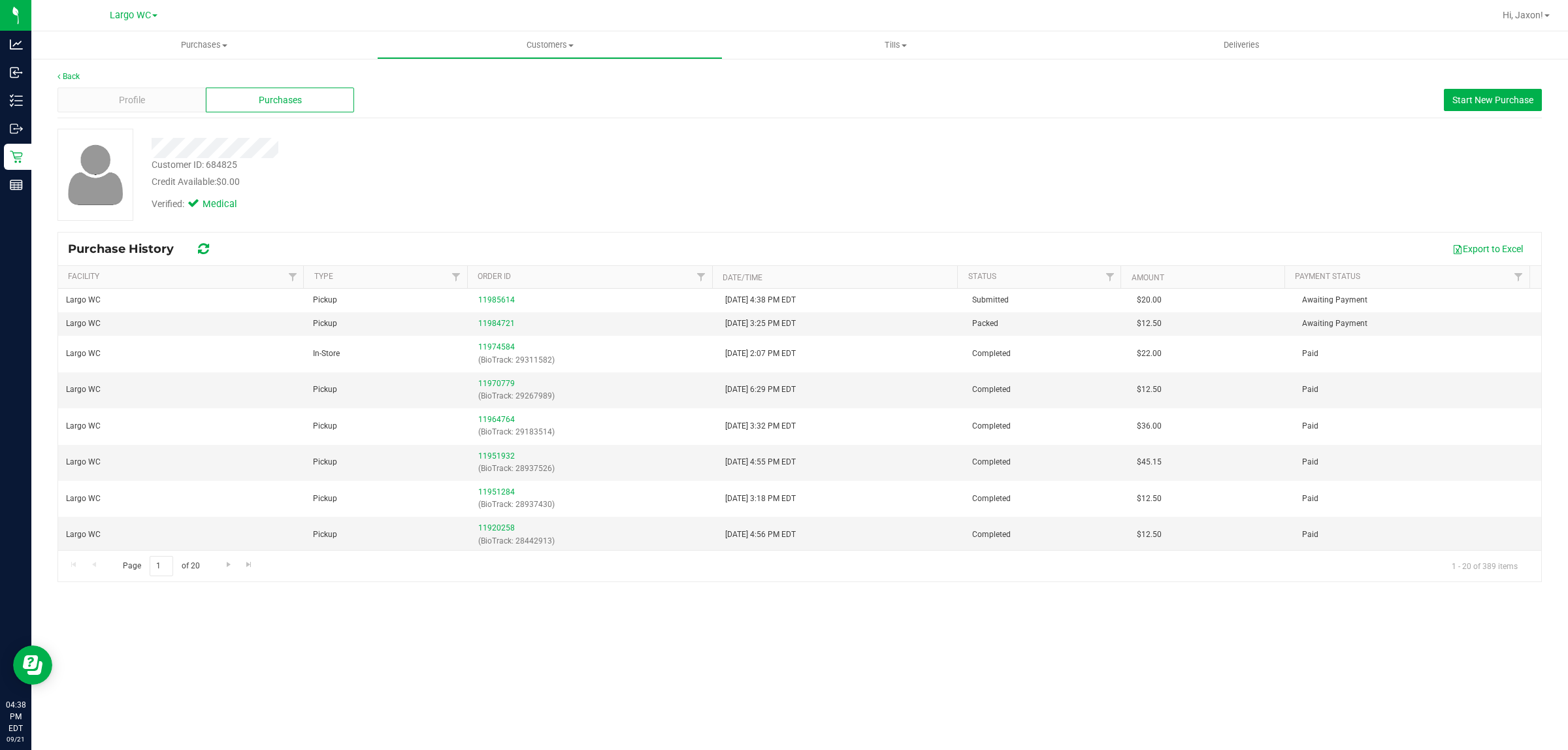
click at [68, 68] on div "Back Profile Purchases Start New Purchase Customer ID: 684825 Credit Available:…" at bounding box center [799, 326] width 1536 height 538
click at [66, 74] on link "Back" at bounding box center [68, 77] width 23 height 9
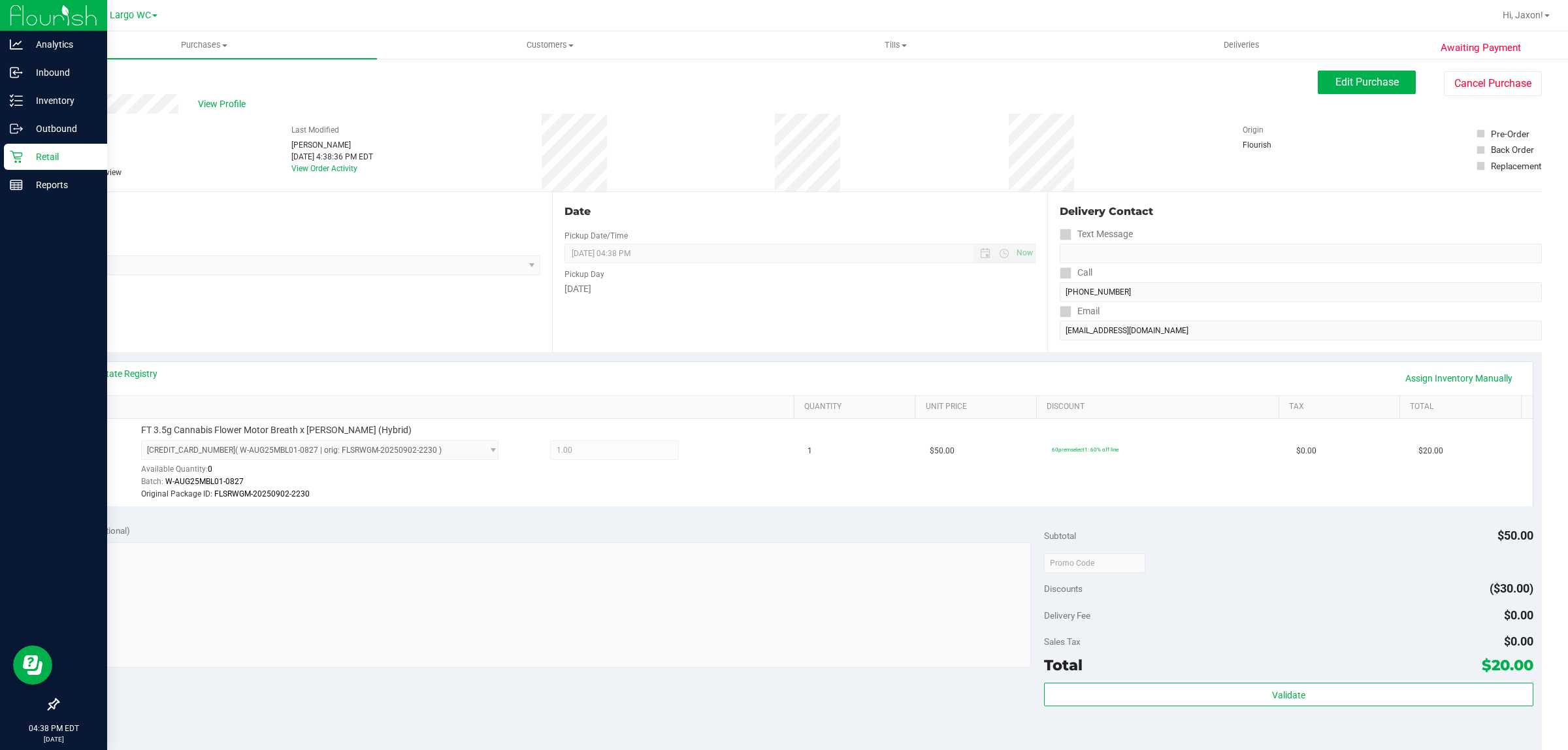
click at [34, 161] on p "Retail" at bounding box center [61, 156] width 78 height 15
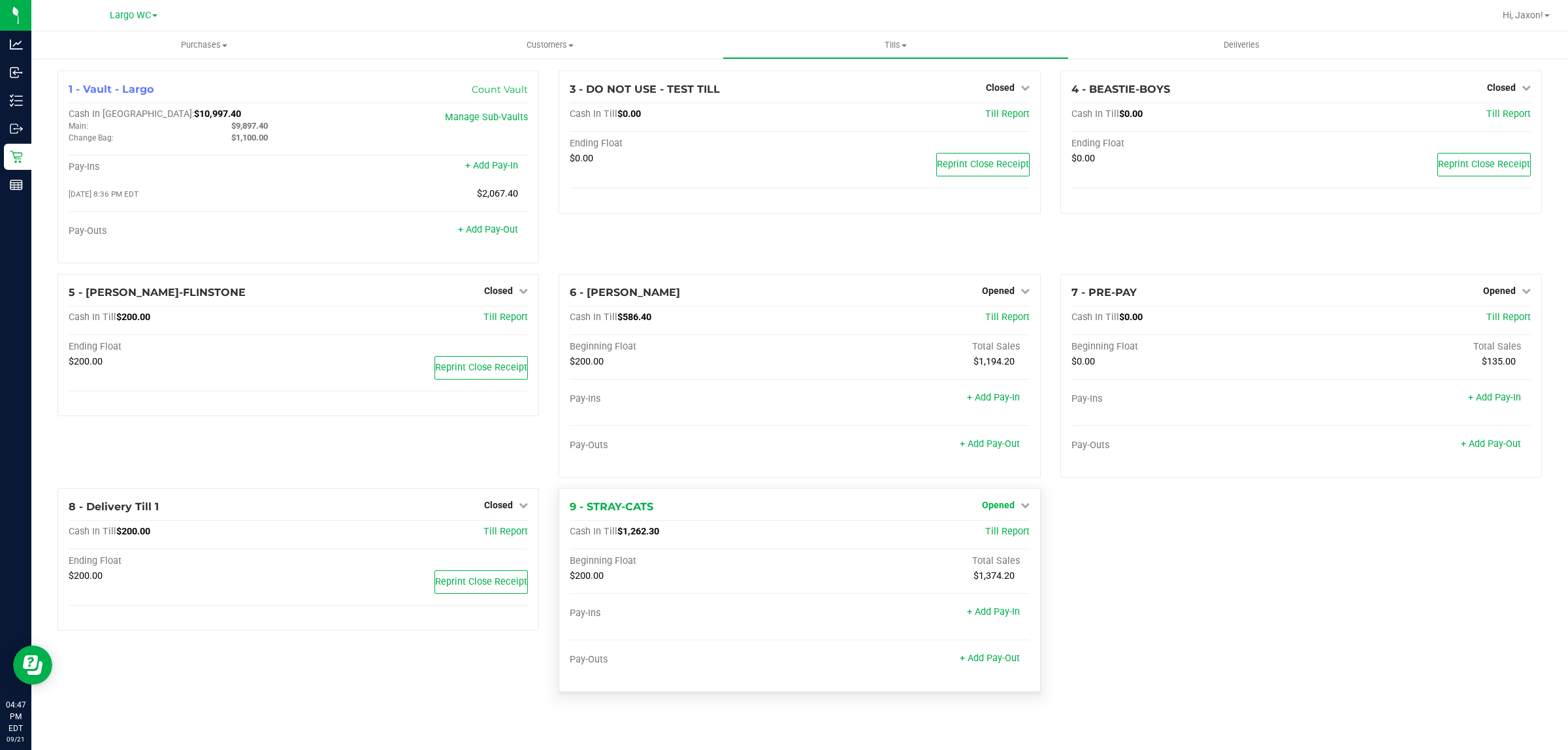
click at [1007, 508] on span "Opened" at bounding box center [998, 505] width 32 height 11
click at [1000, 534] on link "Close Till" at bounding box center [999, 532] width 35 height 11
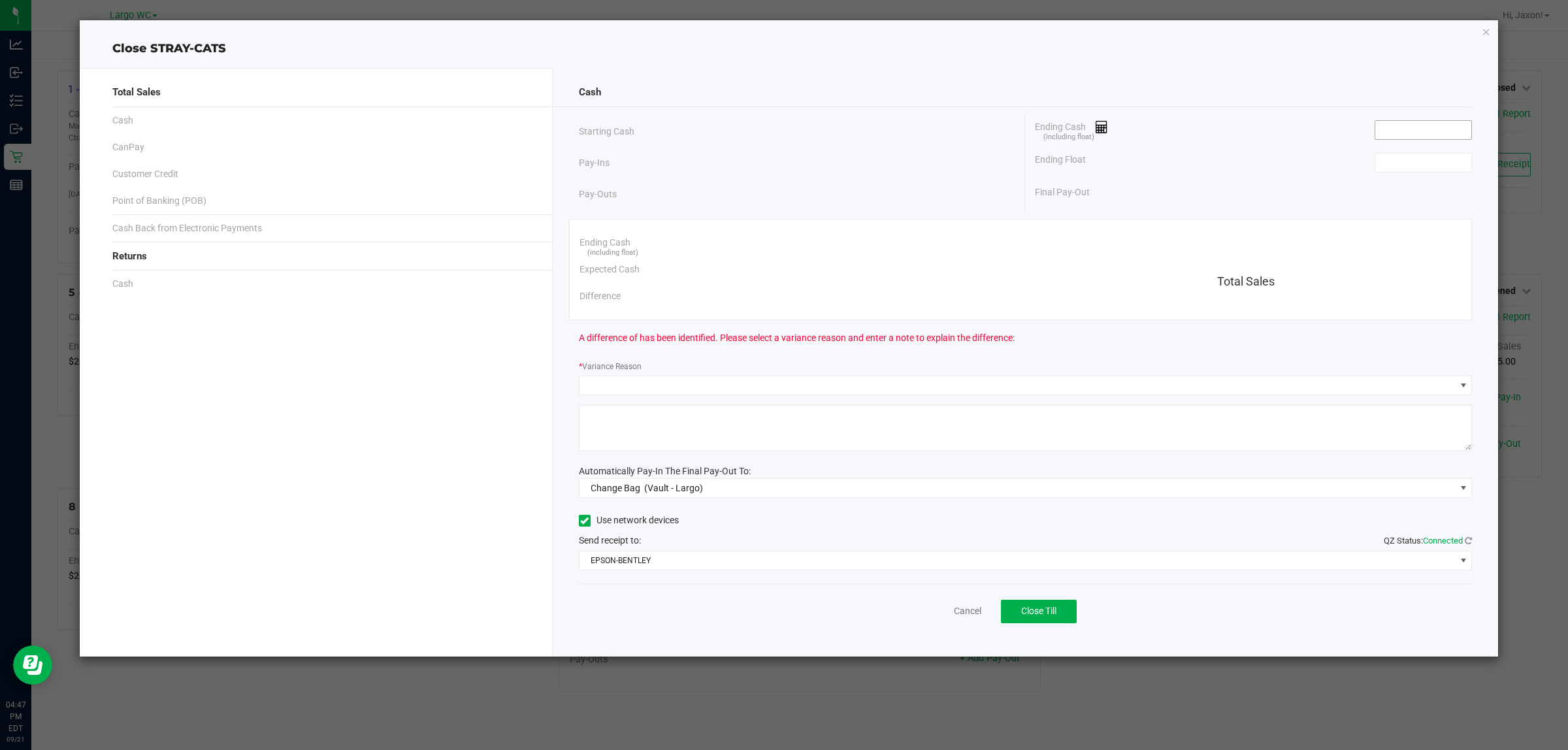
click at [1404, 130] on input at bounding box center [1422, 130] width 96 height 18
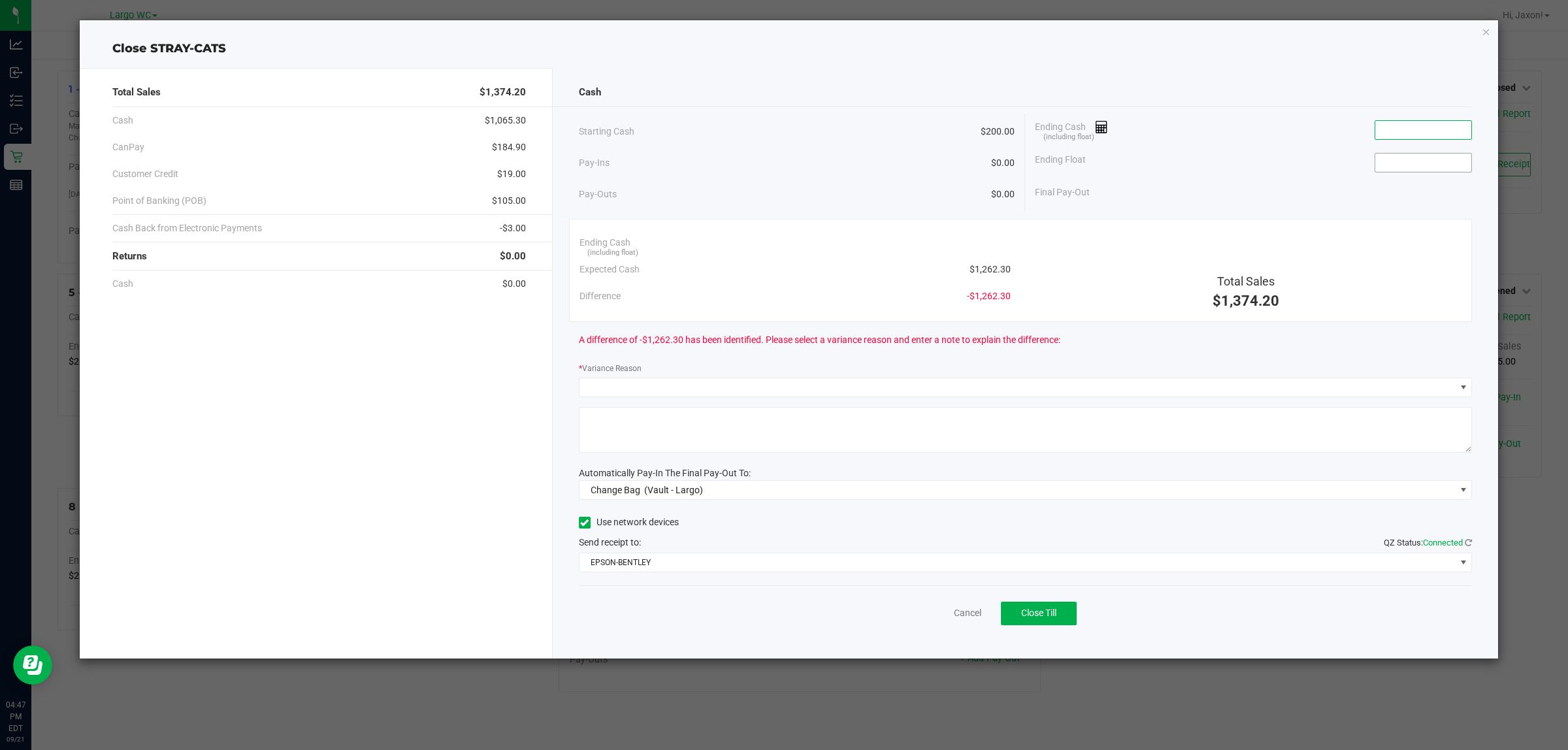
click at [1410, 164] on input at bounding box center [1422, 163] width 96 height 18
click at [1218, 180] on div "Final Pay-Out -$200.00" at bounding box center [1252, 193] width 437 height 27
type input "$200.00"
click at [1413, 101] on div "Cash" at bounding box center [1025, 92] width 894 height 28
click at [1410, 131] on input at bounding box center [1422, 130] width 96 height 18
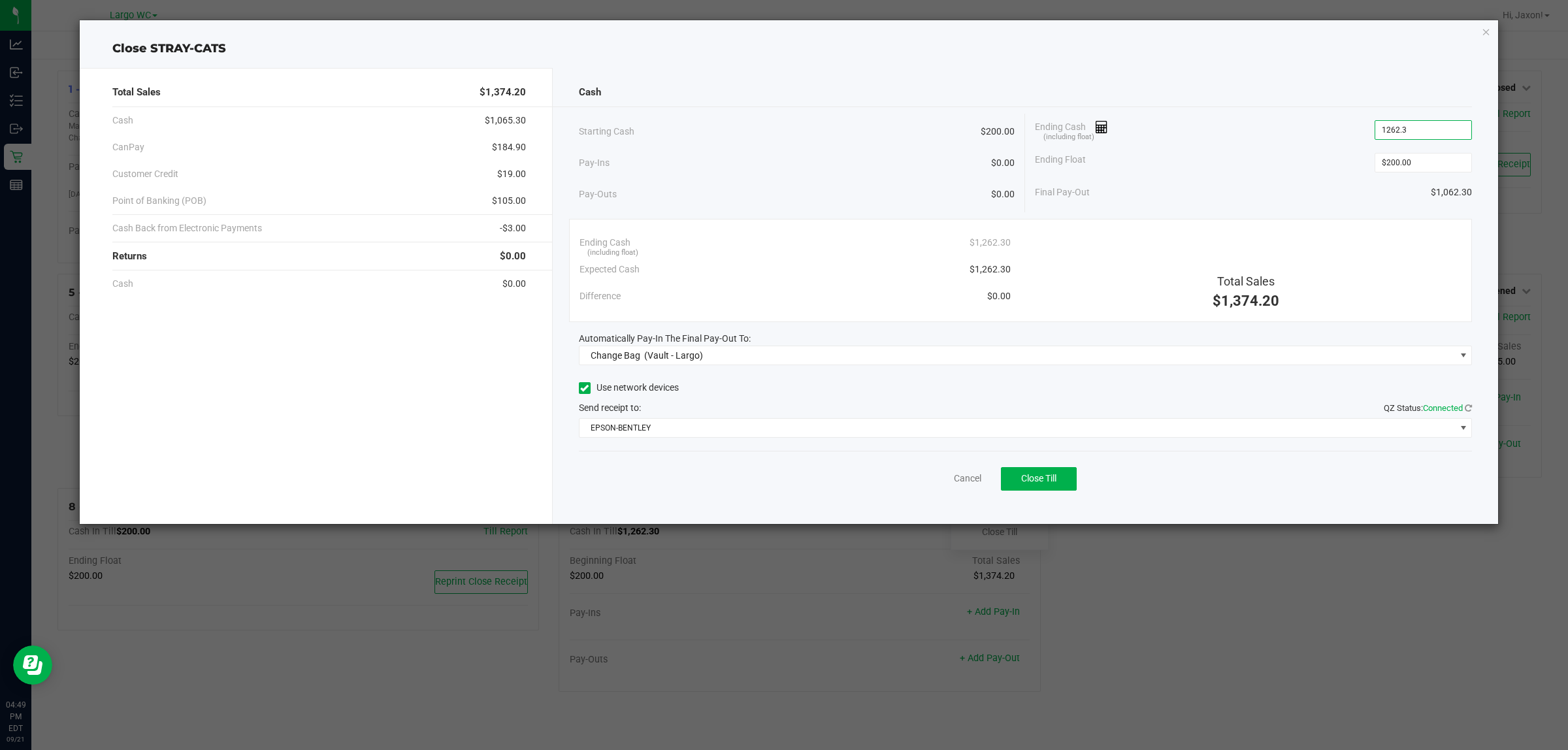
click at [1230, 162] on div "Ending Float $200.00" at bounding box center [1252, 163] width 437 height 32
type input "$1,262.30"
click at [1402, 360] on span "Change Bag (Vault - Largo)" at bounding box center [1017, 356] width 876 height 18
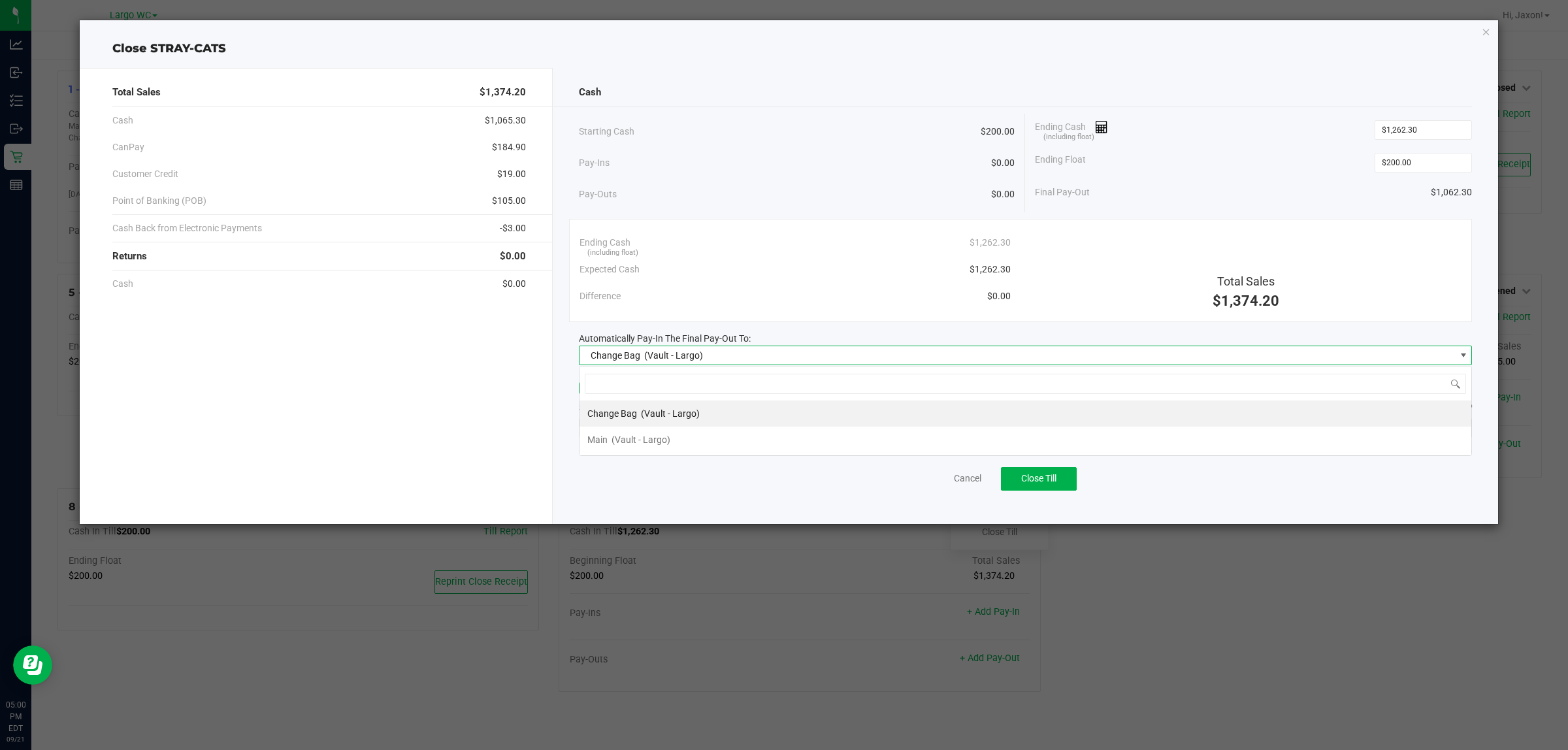
scroll to position [20, 893]
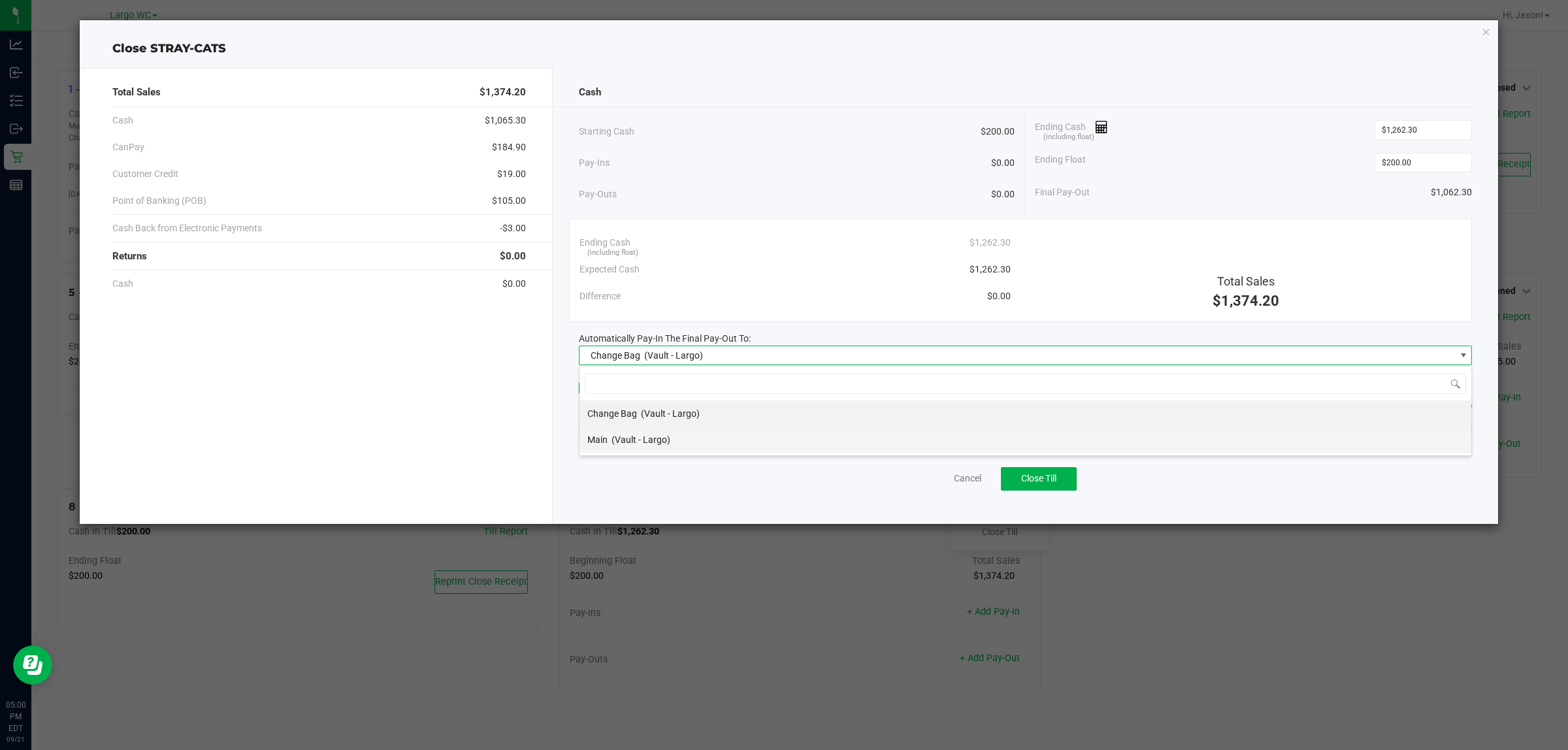
click at [915, 435] on li "Main (Vault - Largo)" at bounding box center [1025, 439] width 891 height 26
click at [727, 425] on span "EPSON-BENTLEY" at bounding box center [1017, 428] width 876 height 18
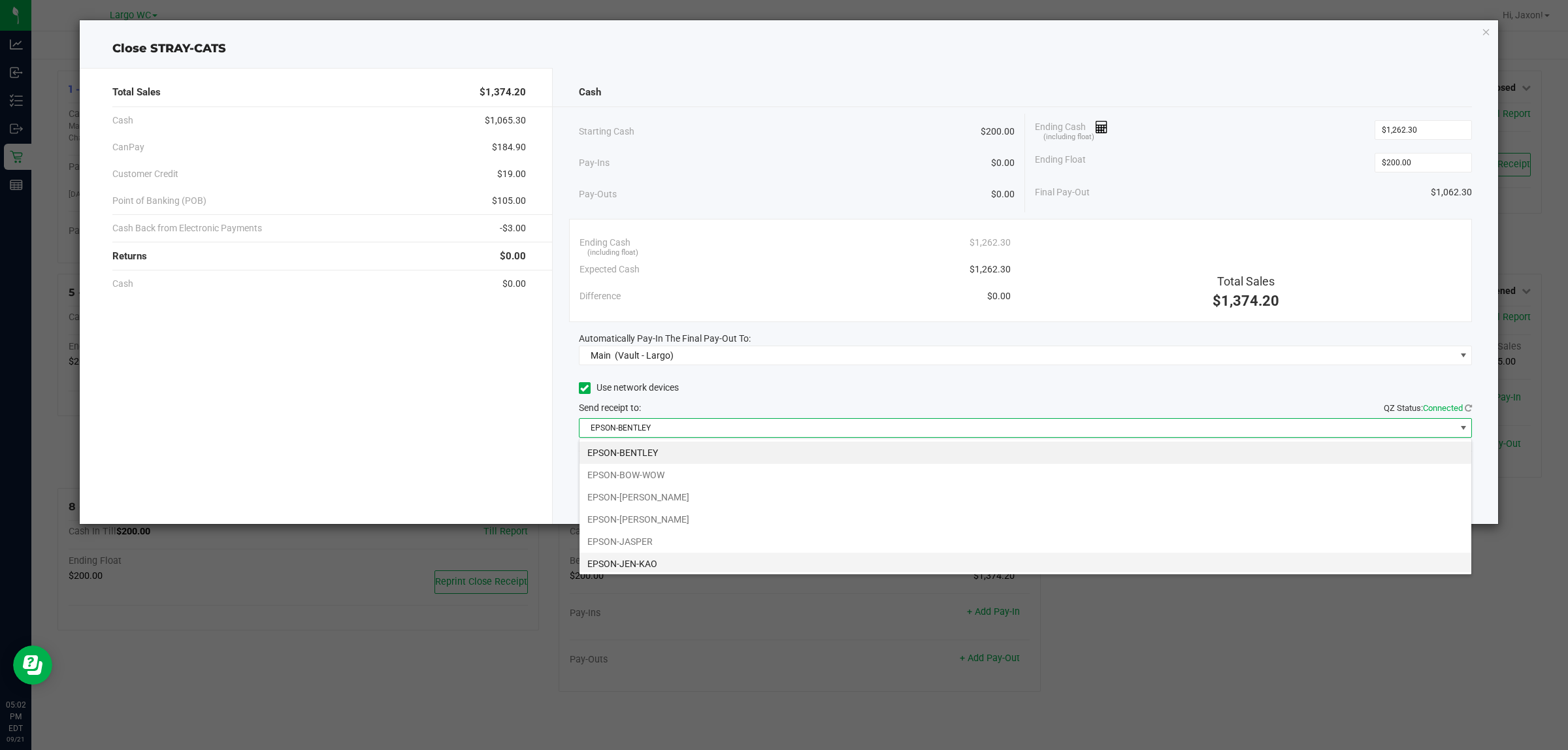
click at [661, 554] on li "EPSON-JEN-KAO" at bounding box center [1025, 564] width 891 height 23
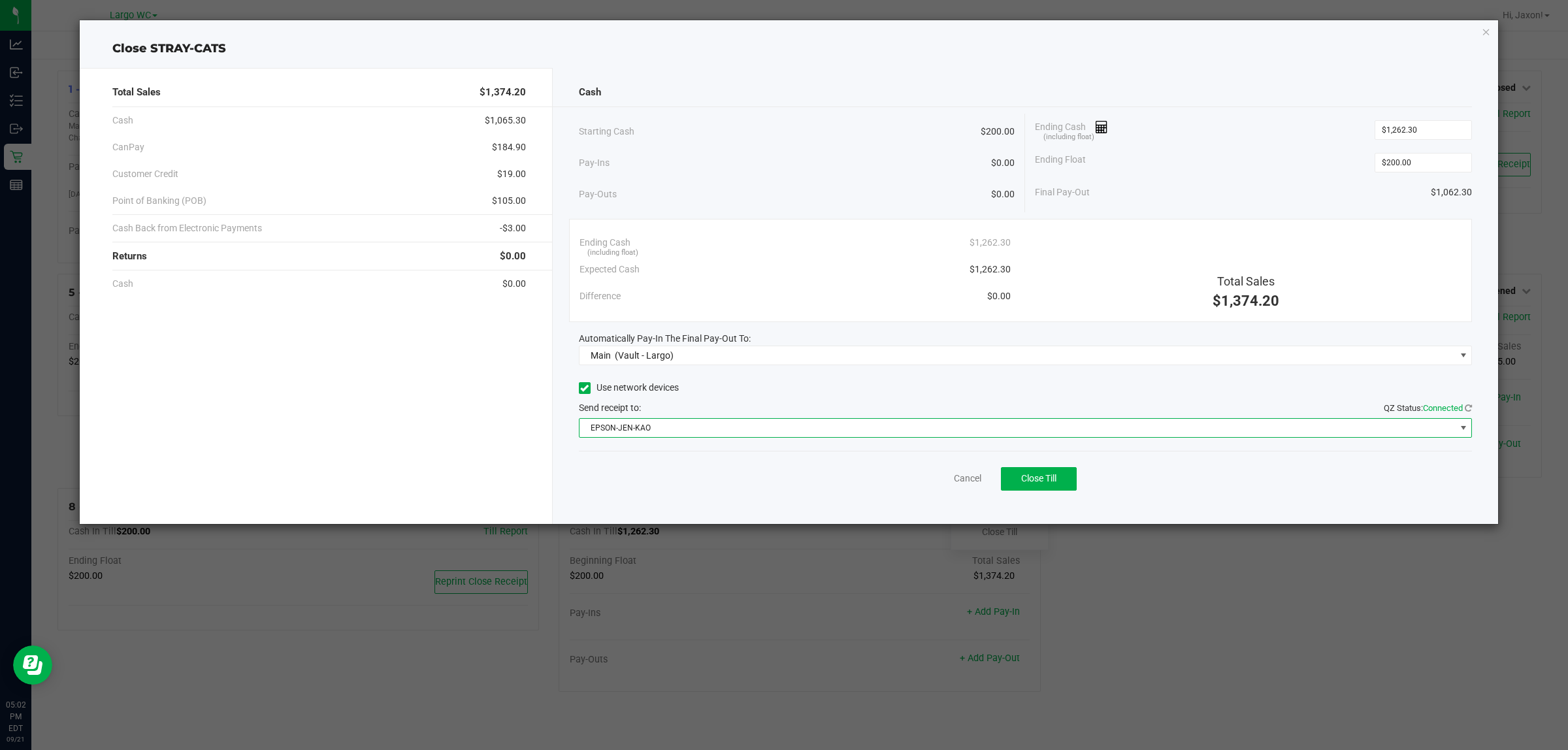
click at [696, 428] on span "EPSON-JEN-KAO" at bounding box center [1017, 428] width 876 height 18
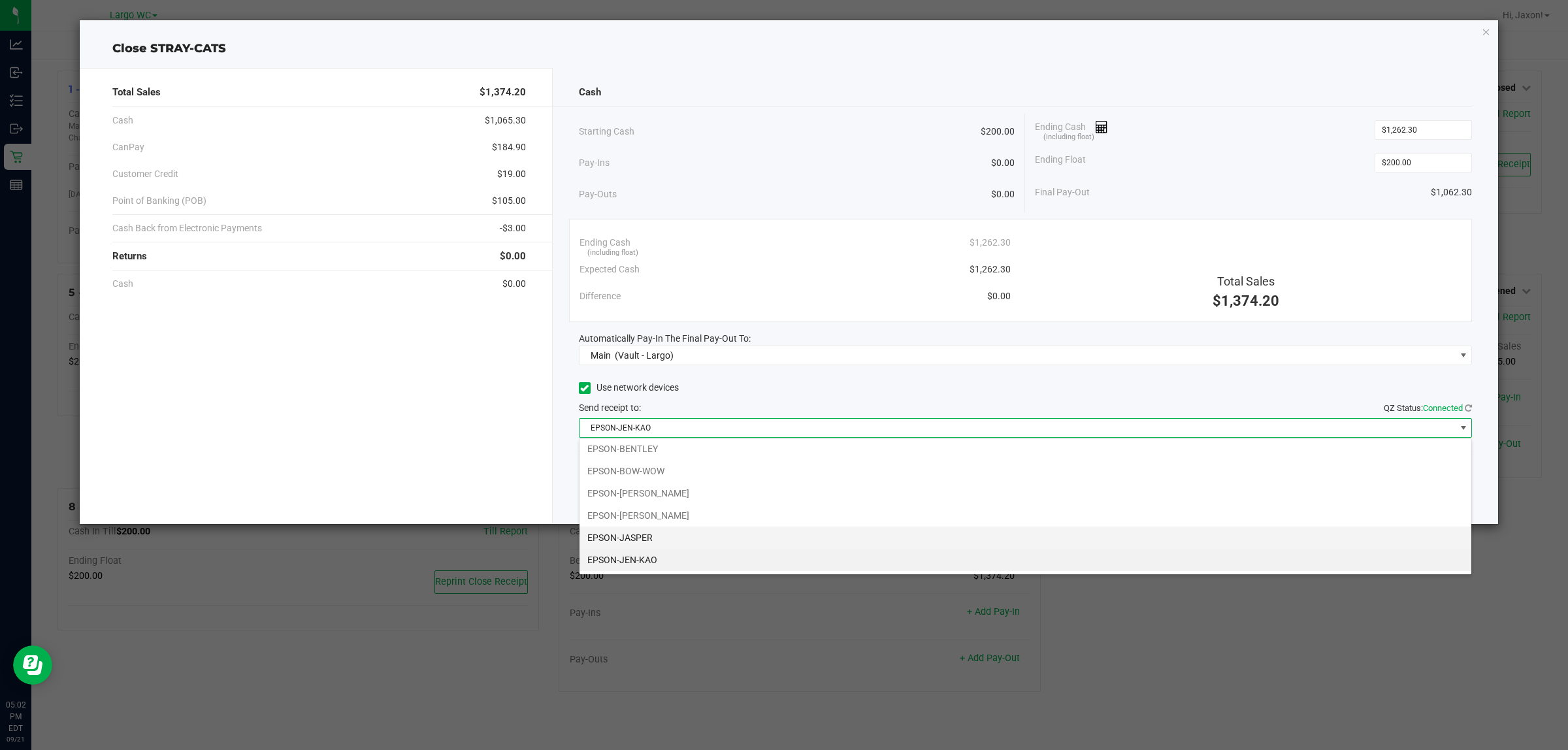
click at [655, 546] on li "EPSON-JASPER" at bounding box center [1025, 538] width 891 height 23
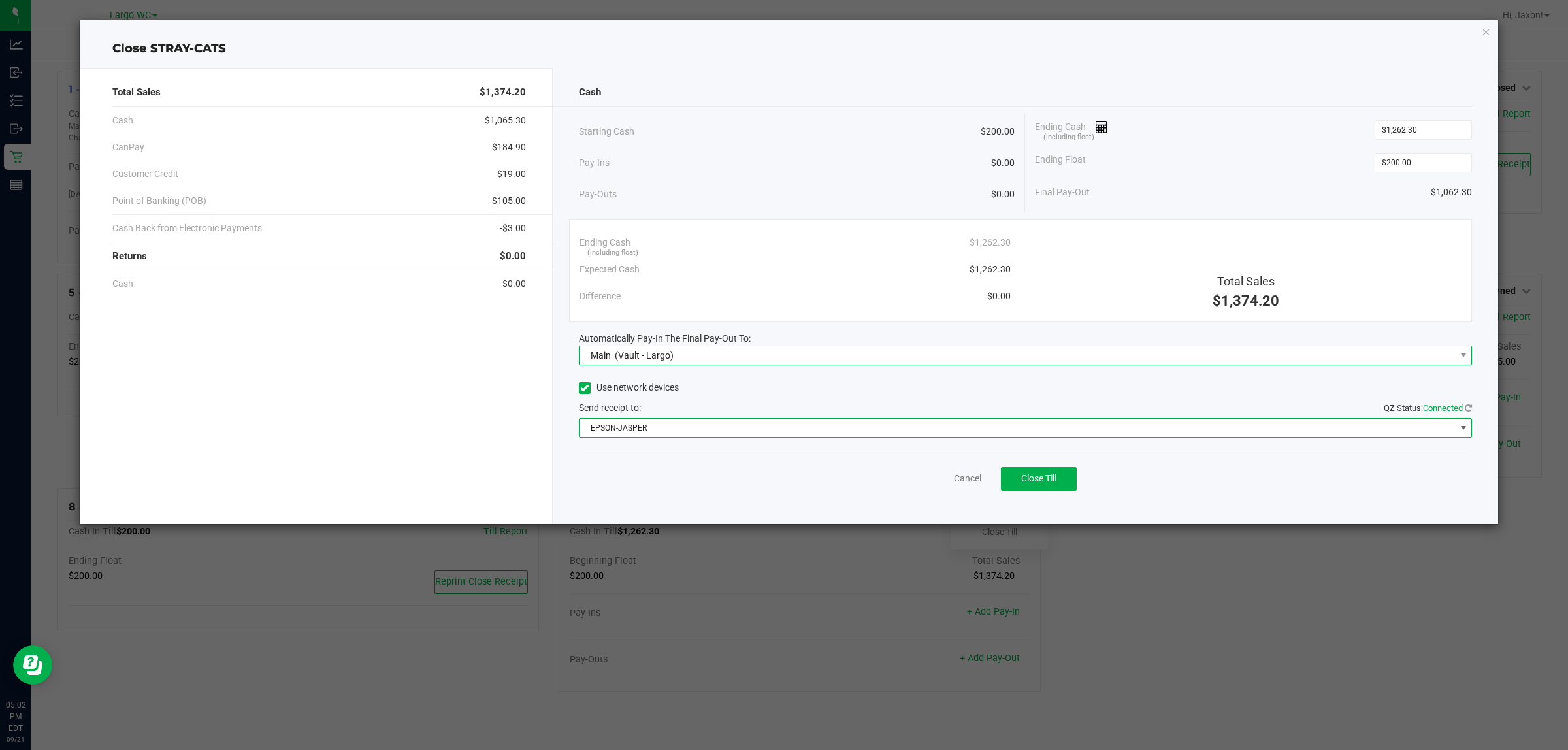
click at [843, 361] on span "Main (Vault - Largo)" at bounding box center [1017, 356] width 876 height 18
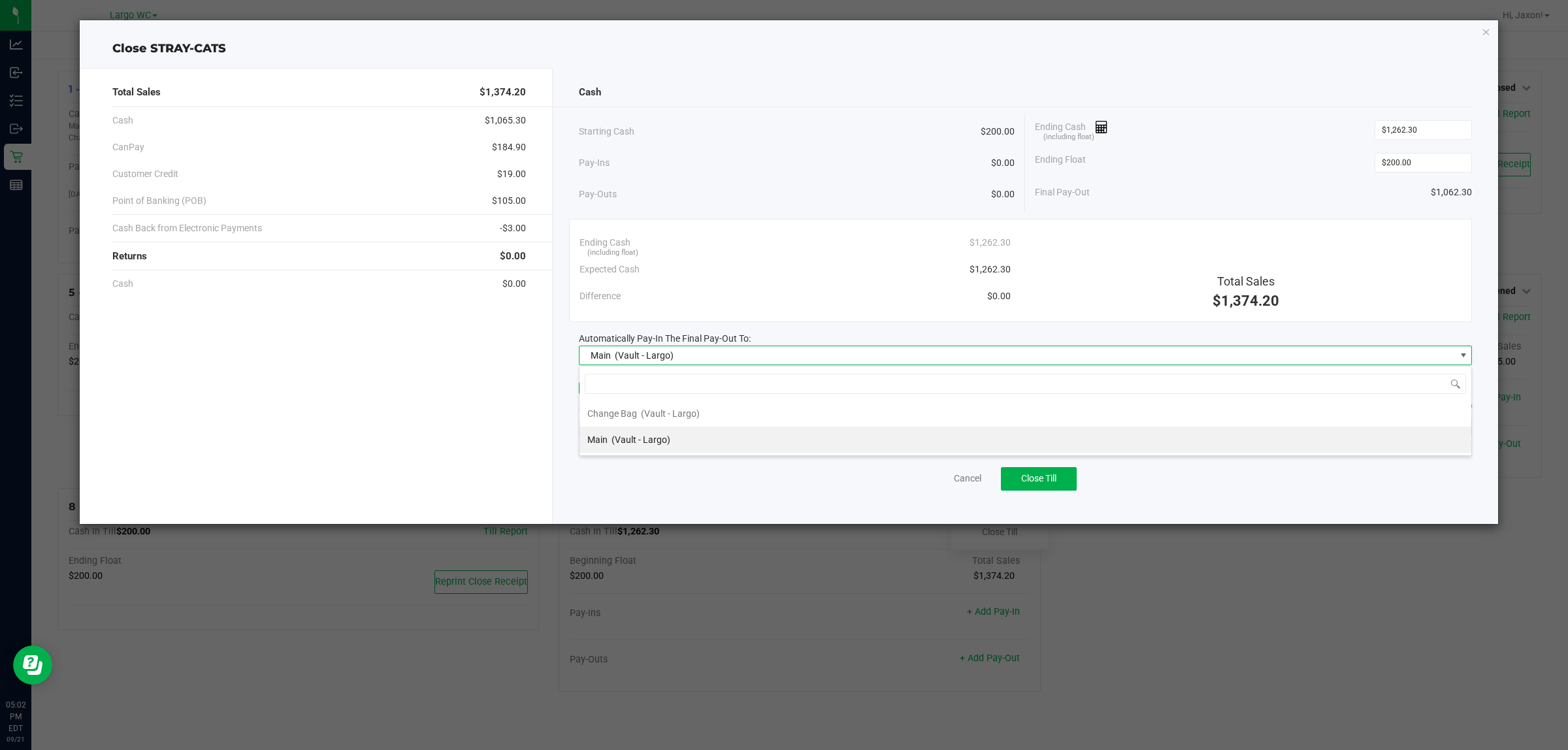
click at [820, 355] on span "Main (Vault - Largo)" at bounding box center [1017, 356] width 876 height 18
click at [1056, 474] on span "Close Till" at bounding box center [1038, 478] width 35 height 11
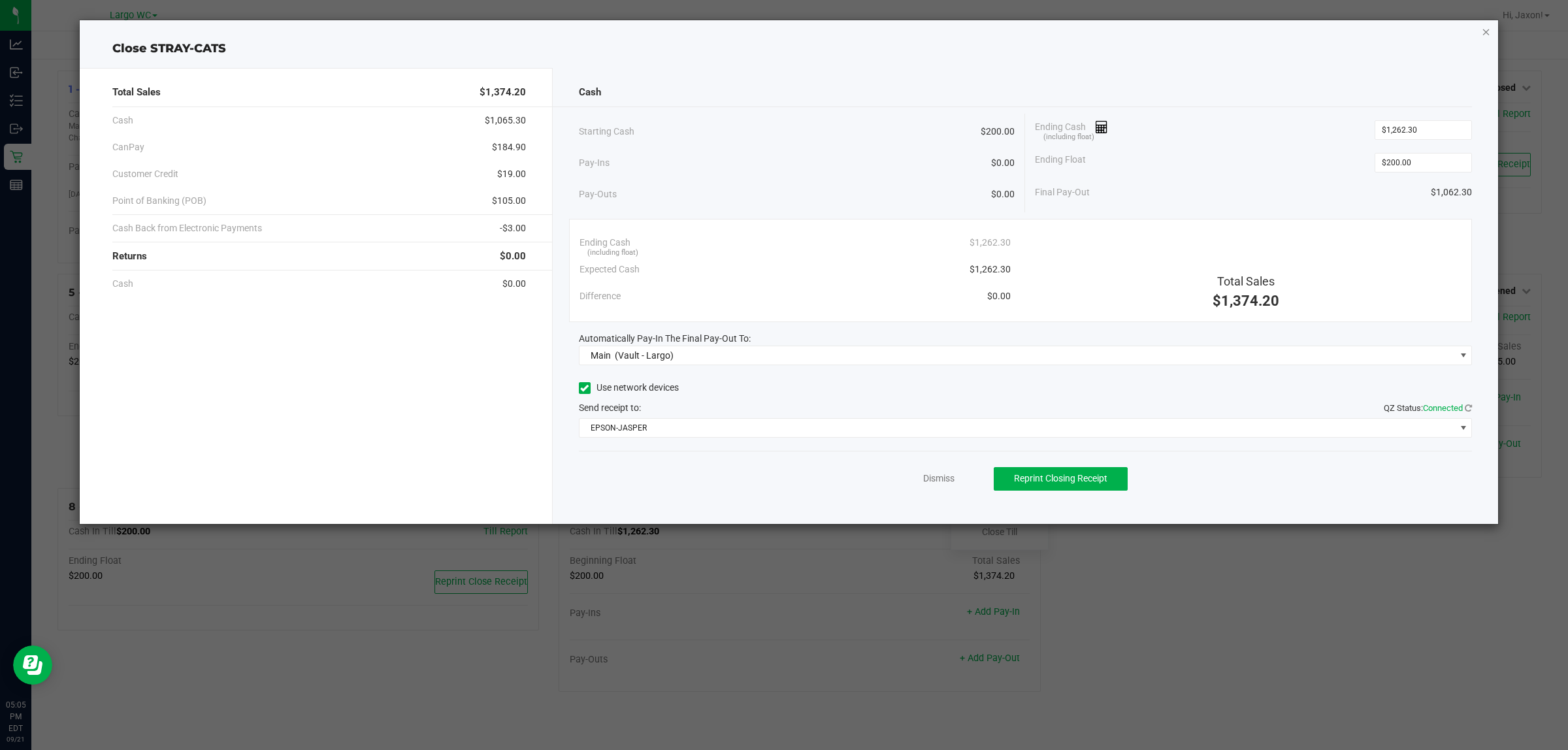
click at [1484, 33] on icon "button" at bounding box center [1486, 31] width 9 height 15
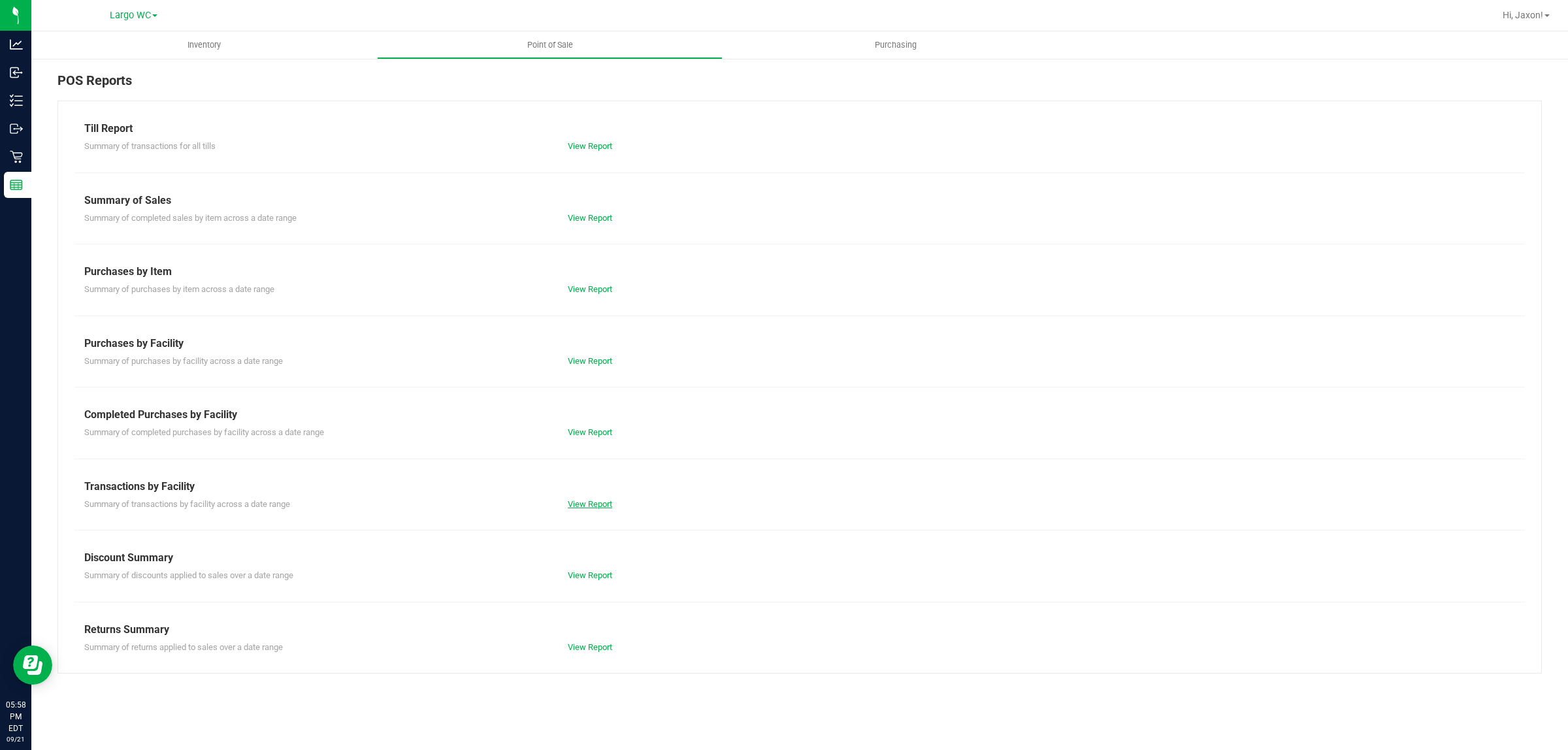
click at [596, 503] on link "View Report" at bounding box center [590, 503] width 44 height 10
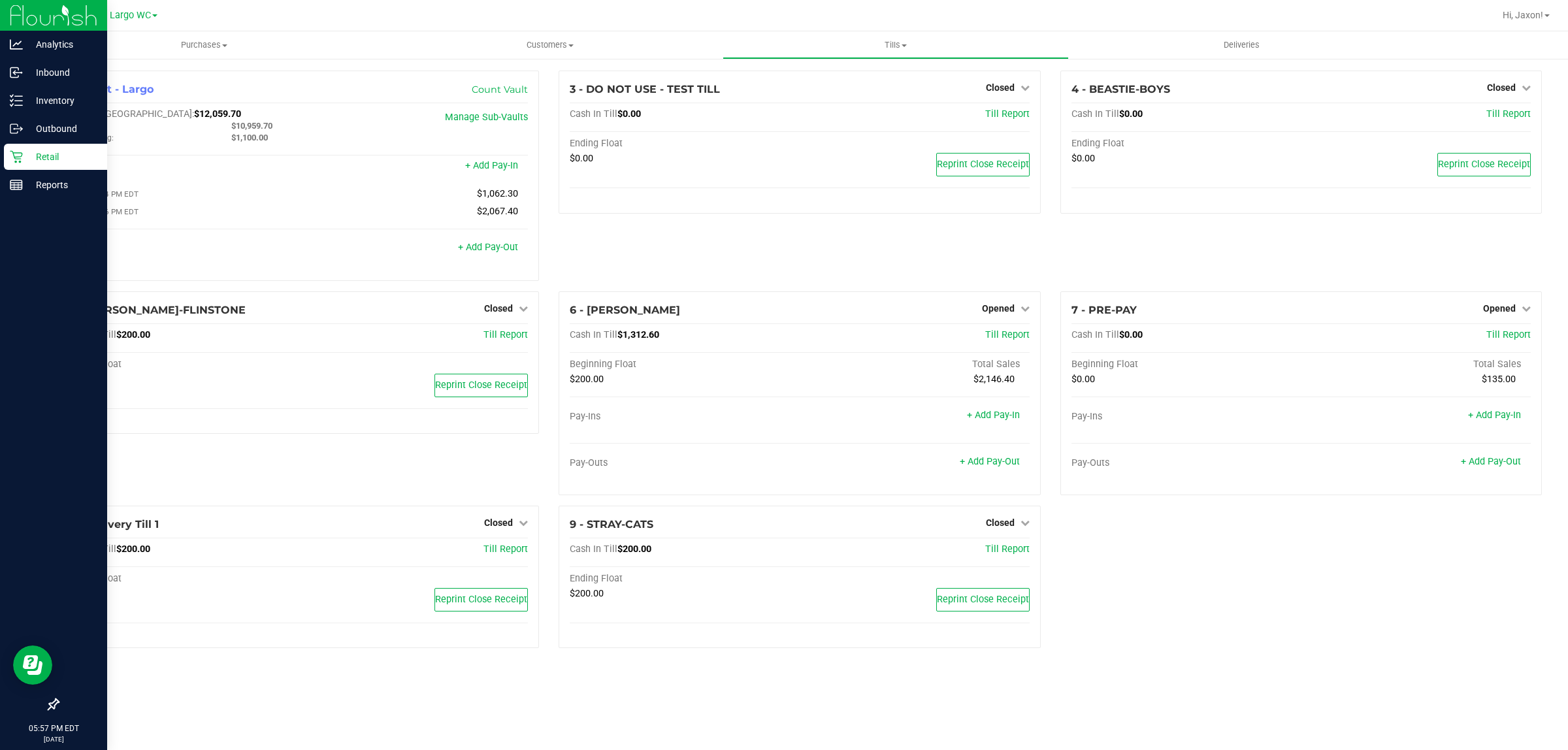
click at [25, 156] on p "Retail" at bounding box center [61, 156] width 78 height 15
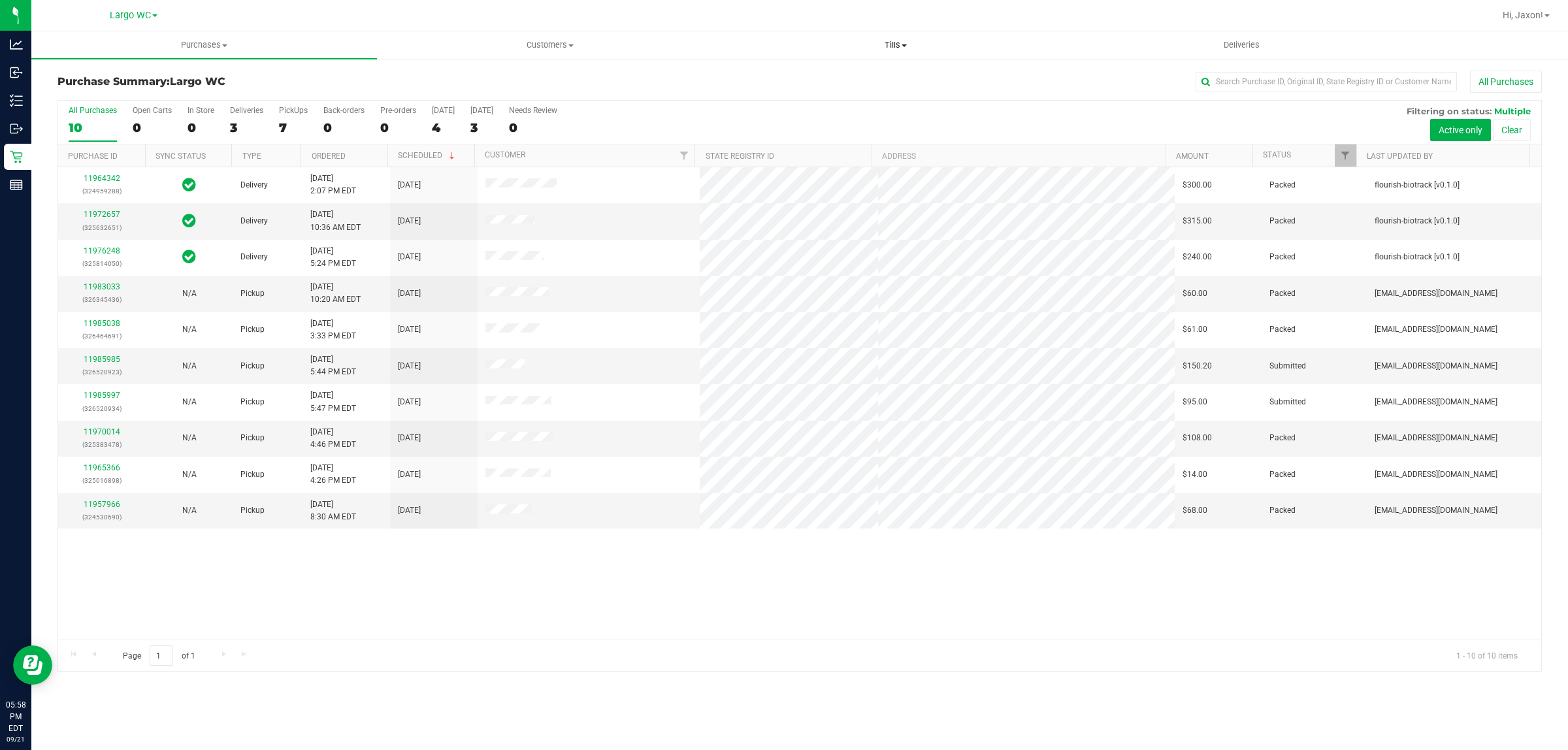
click at [906, 40] on span "Tills" at bounding box center [895, 45] width 344 height 12
click at [816, 76] on li "Manage tills" at bounding box center [896, 78] width 346 height 15
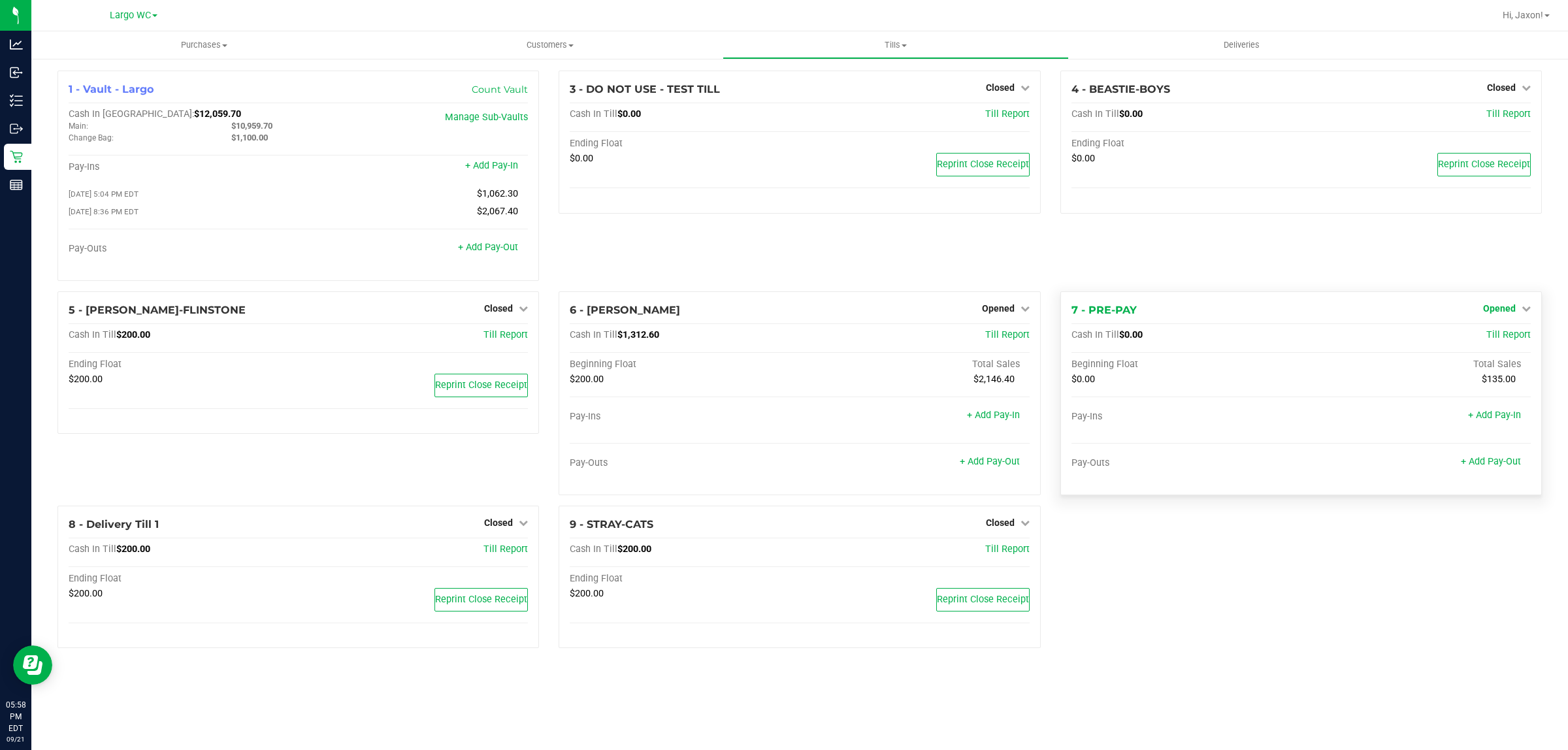
click at [1517, 312] on link "Opened" at bounding box center [1506, 309] width 48 height 11
click at [1499, 339] on link "Close Till" at bounding box center [1500, 335] width 35 height 11
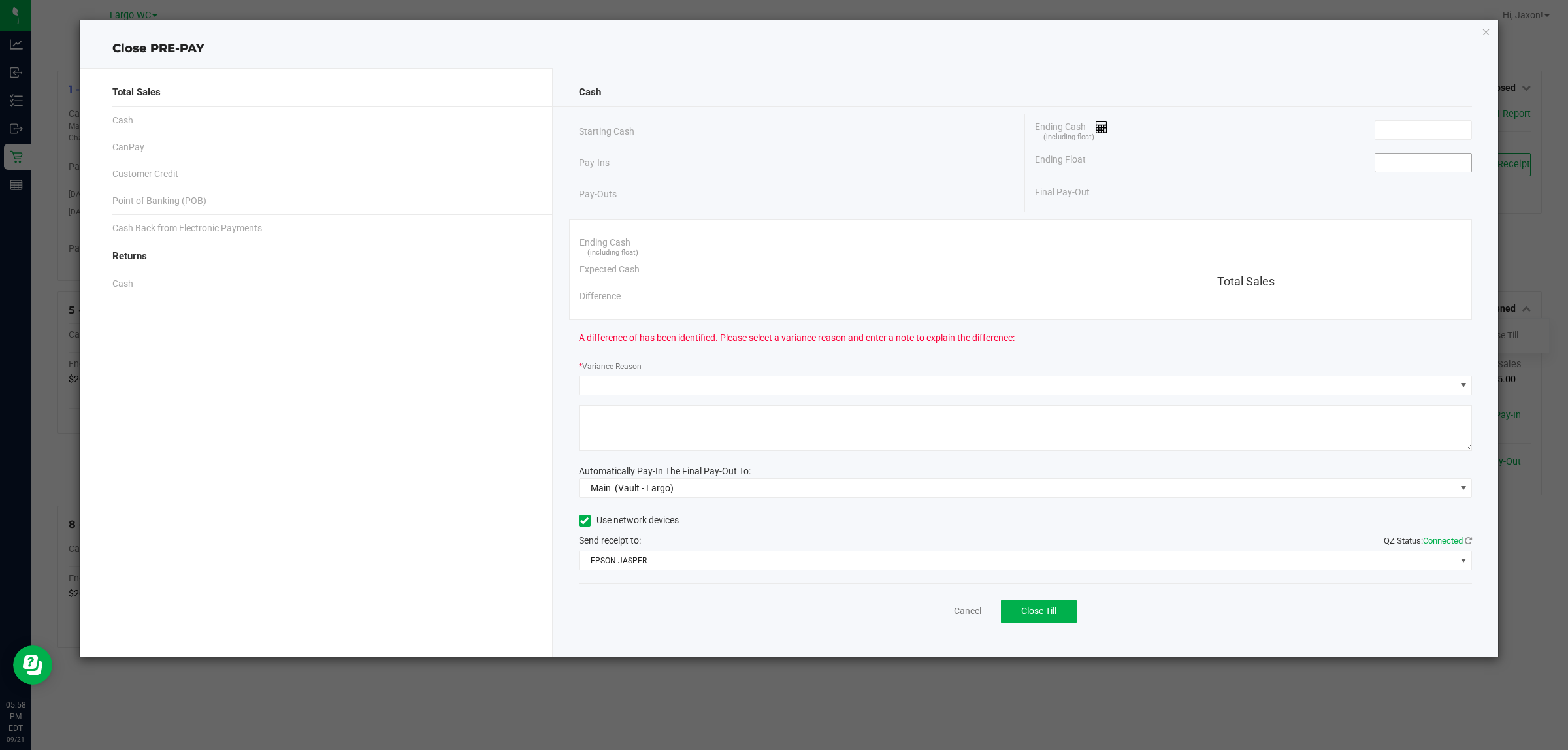
click at [1404, 155] on input at bounding box center [1422, 163] width 96 height 18
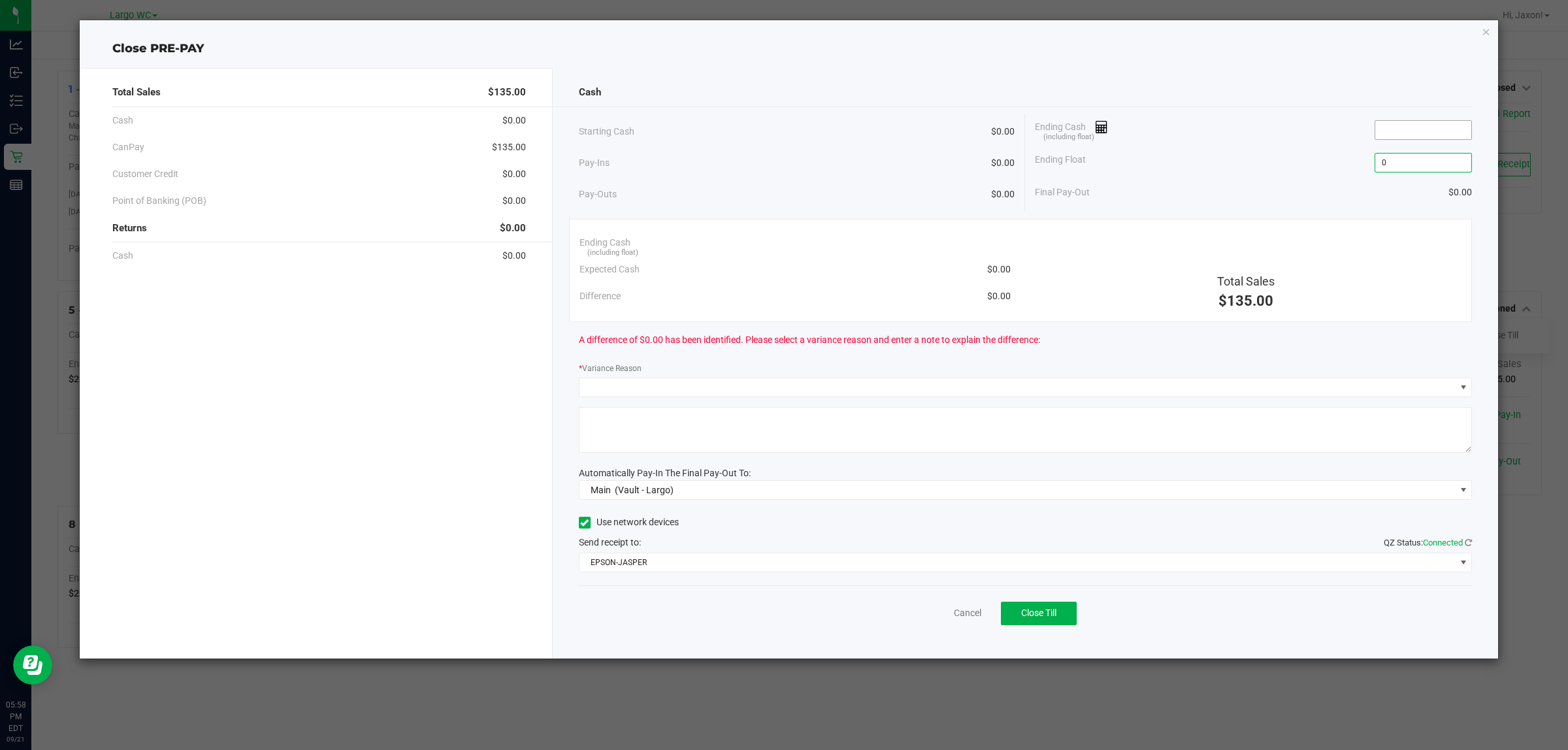
type input "$0.00"
click at [1398, 126] on input at bounding box center [1422, 130] width 96 height 18
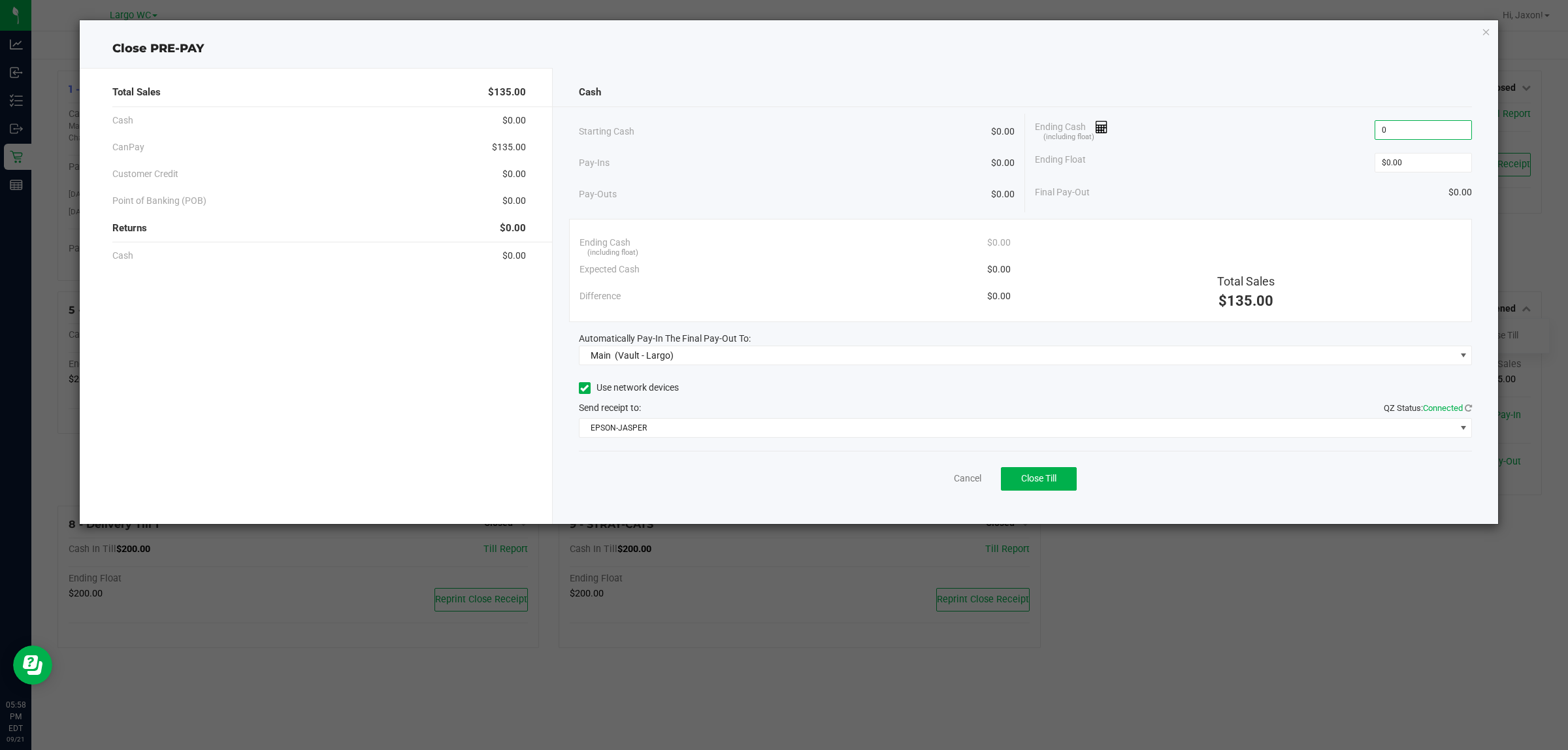
type input "$0.00"
click at [1302, 171] on div "Ending Float $0.00" at bounding box center [1252, 163] width 437 height 32
click at [1068, 483] on button "Close Till" at bounding box center [1039, 479] width 76 height 23
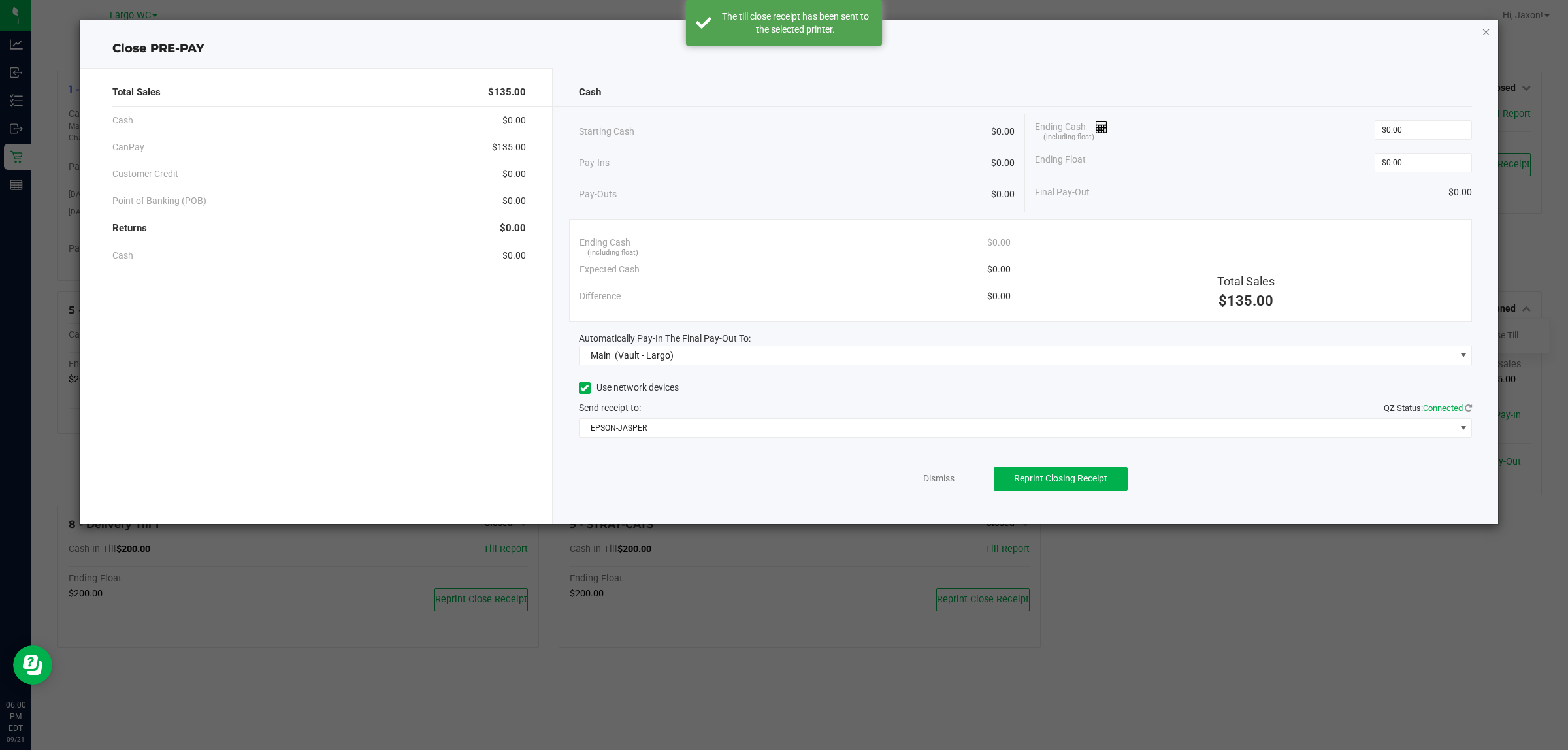
click at [1482, 30] on icon "button" at bounding box center [1486, 31] width 9 height 15
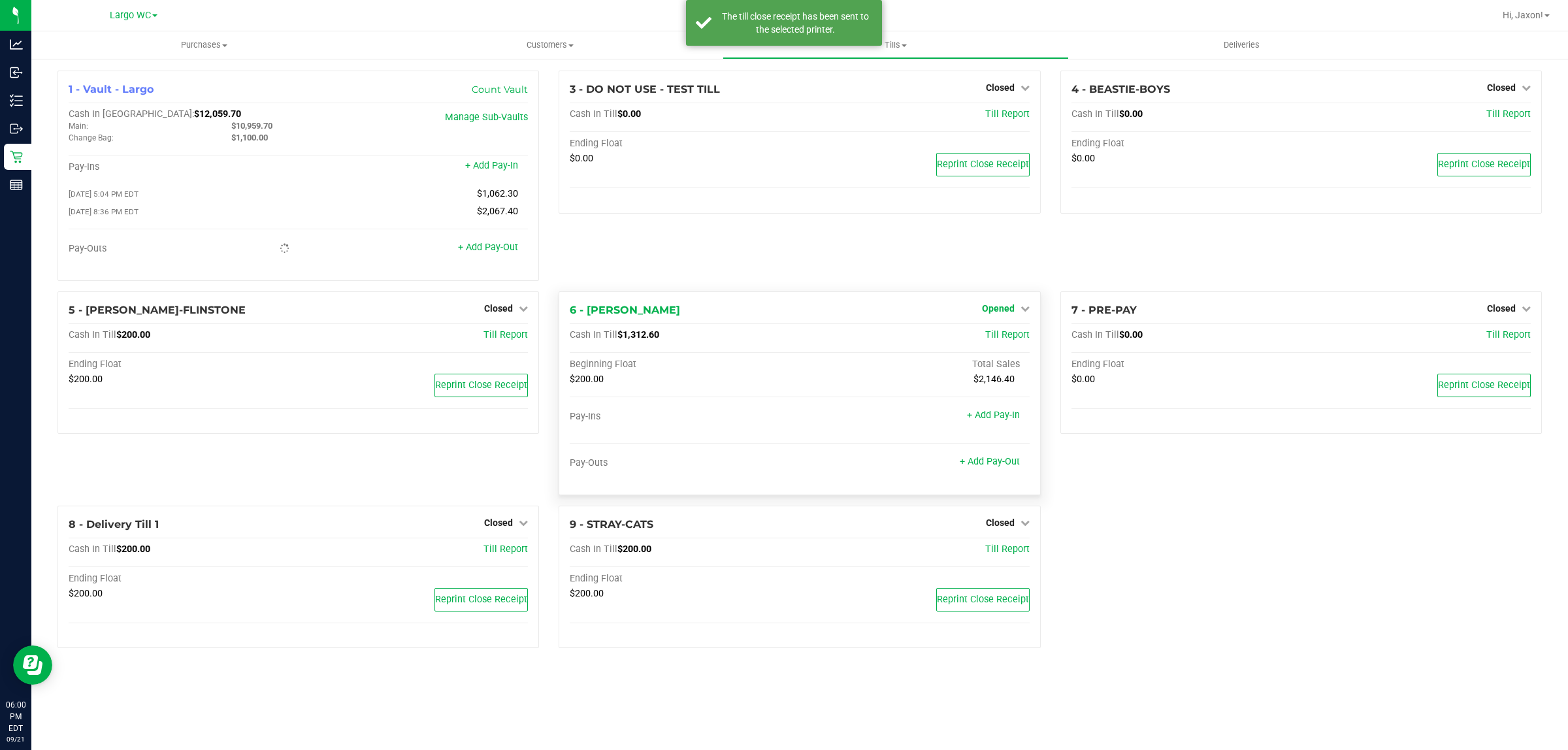
click at [1001, 308] on span "Opened" at bounding box center [998, 309] width 32 height 11
click at [1001, 334] on link "Close Till" at bounding box center [999, 335] width 35 height 11
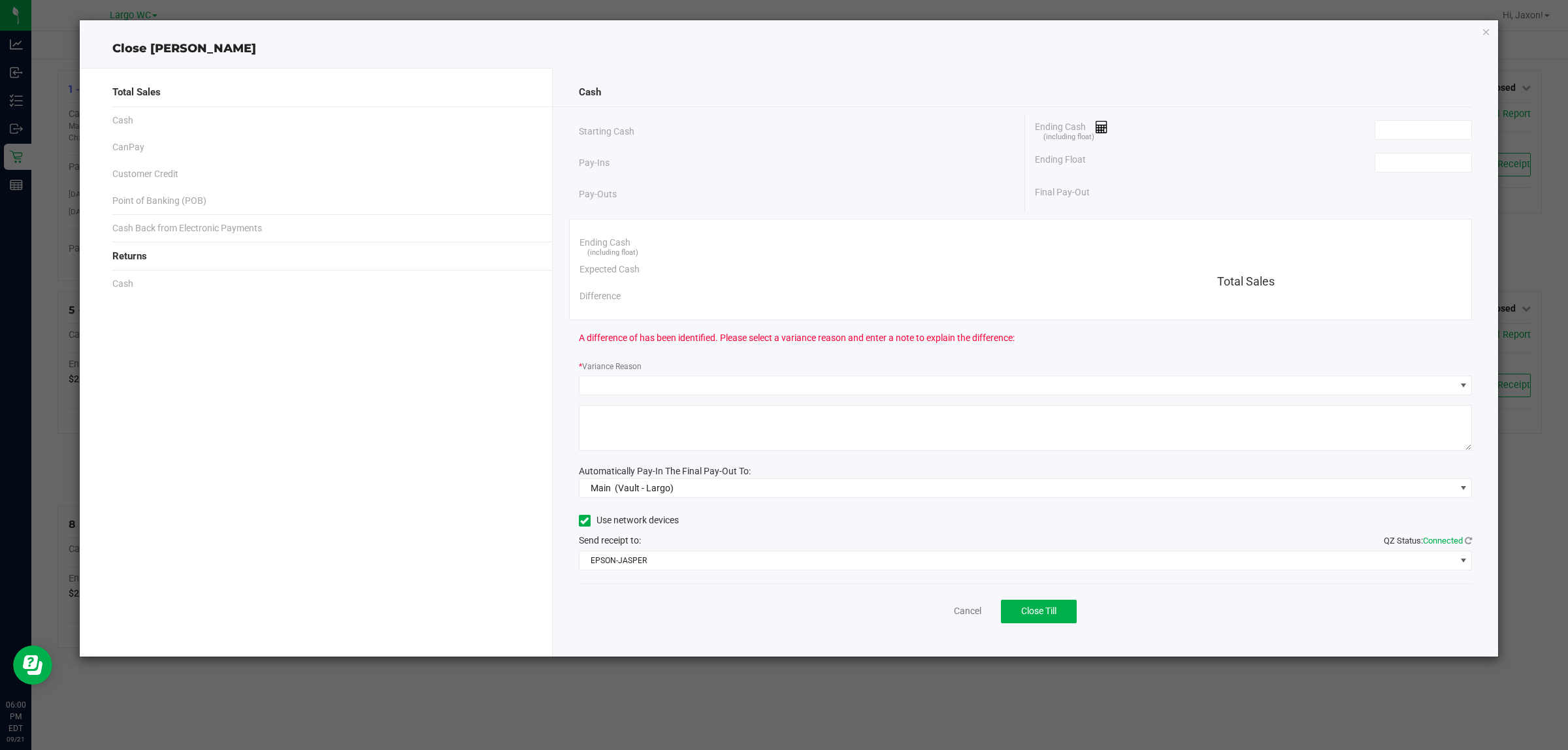
click at [1403, 173] on div "Ending Float" at bounding box center [1252, 163] width 437 height 32
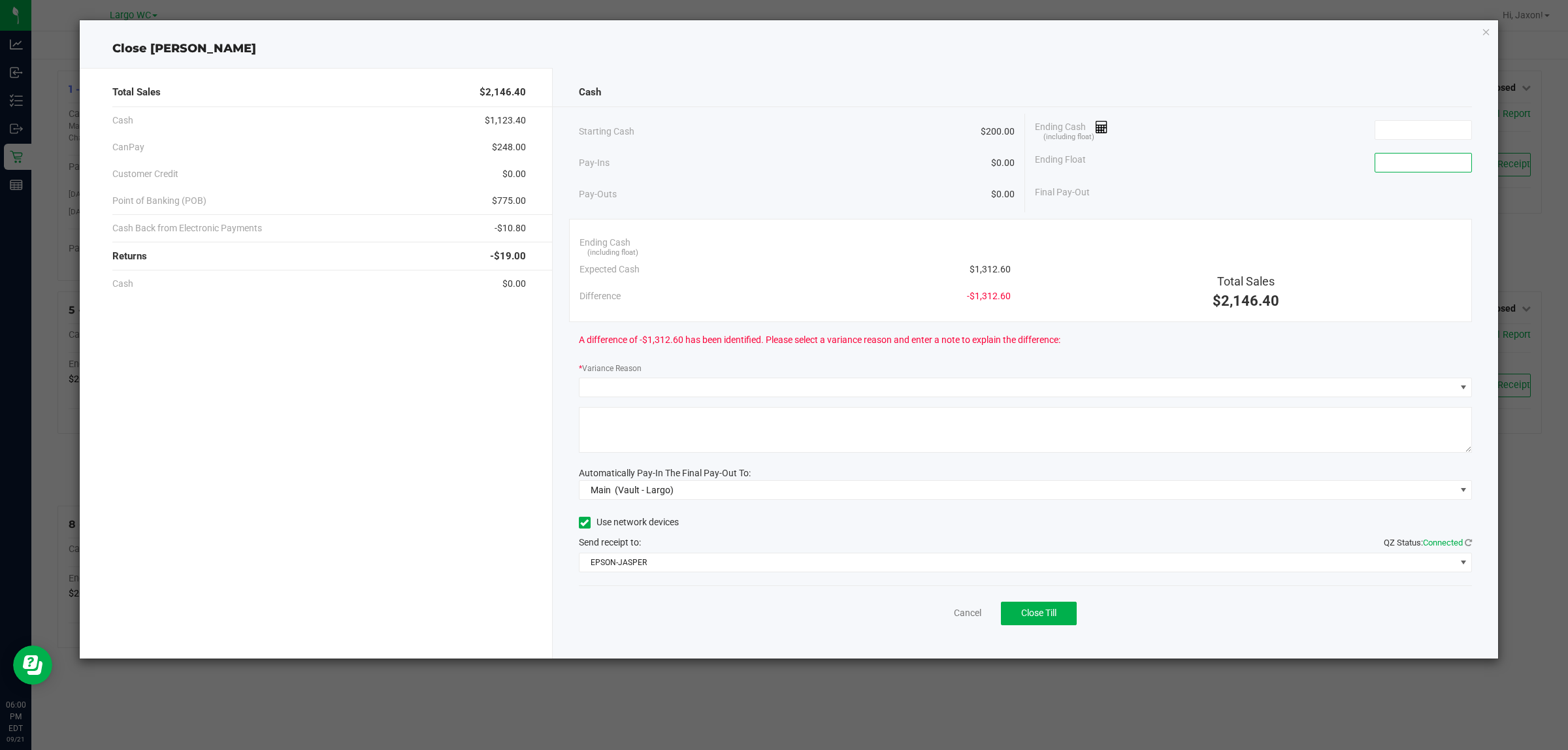
click at [1408, 167] on input at bounding box center [1422, 163] width 96 height 18
type input "$200.00"
click at [1413, 122] on input at bounding box center [1422, 130] width 96 height 18
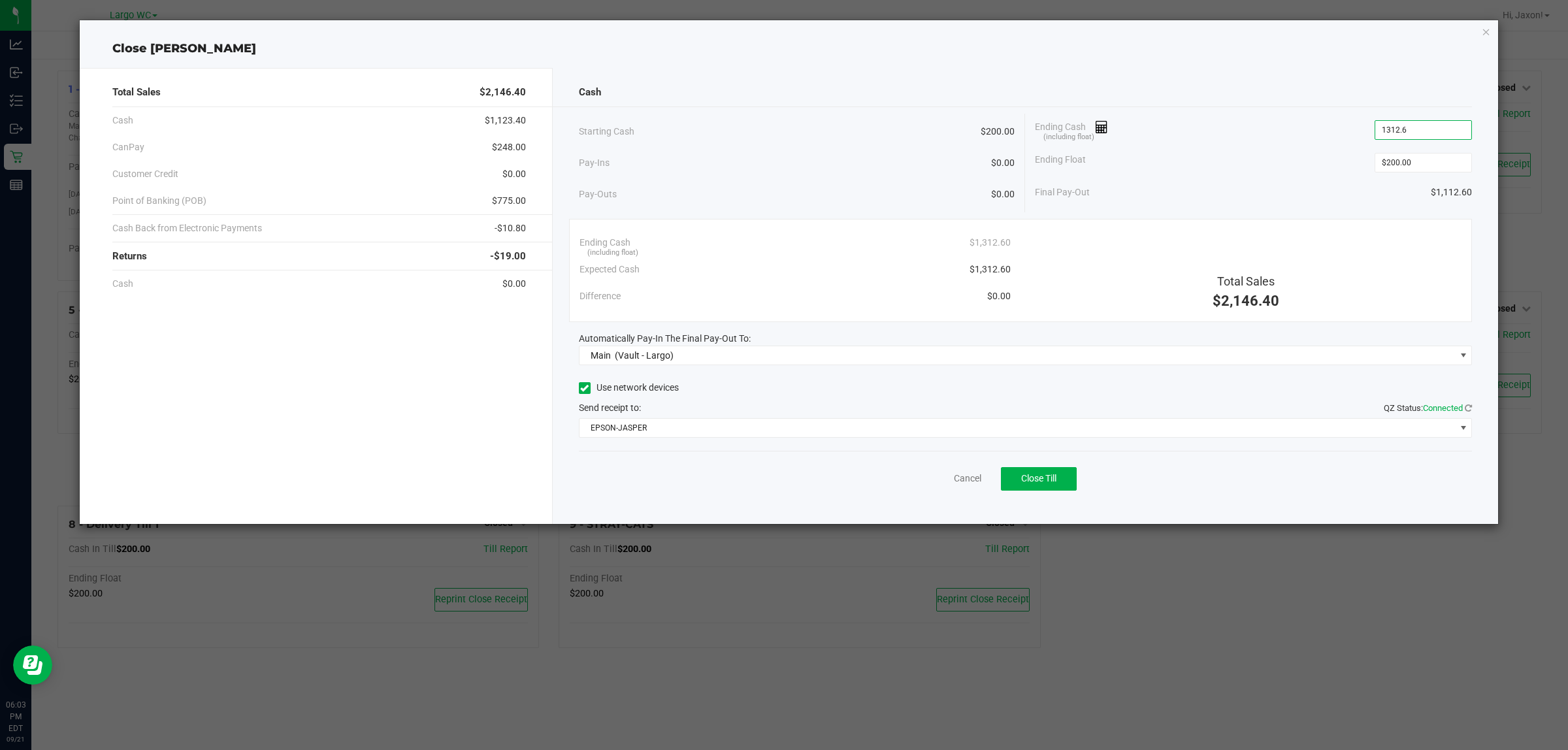
click at [1314, 243] on div "Total Sales $2,146.40" at bounding box center [1245, 270] width 451 height 82
type input "$1,312.60"
click at [1065, 478] on button "Close Till" at bounding box center [1039, 479] width 76 height 23
click at [1487, 34] on icon "button" at bounding box center [1486, 31] width 9 height 15
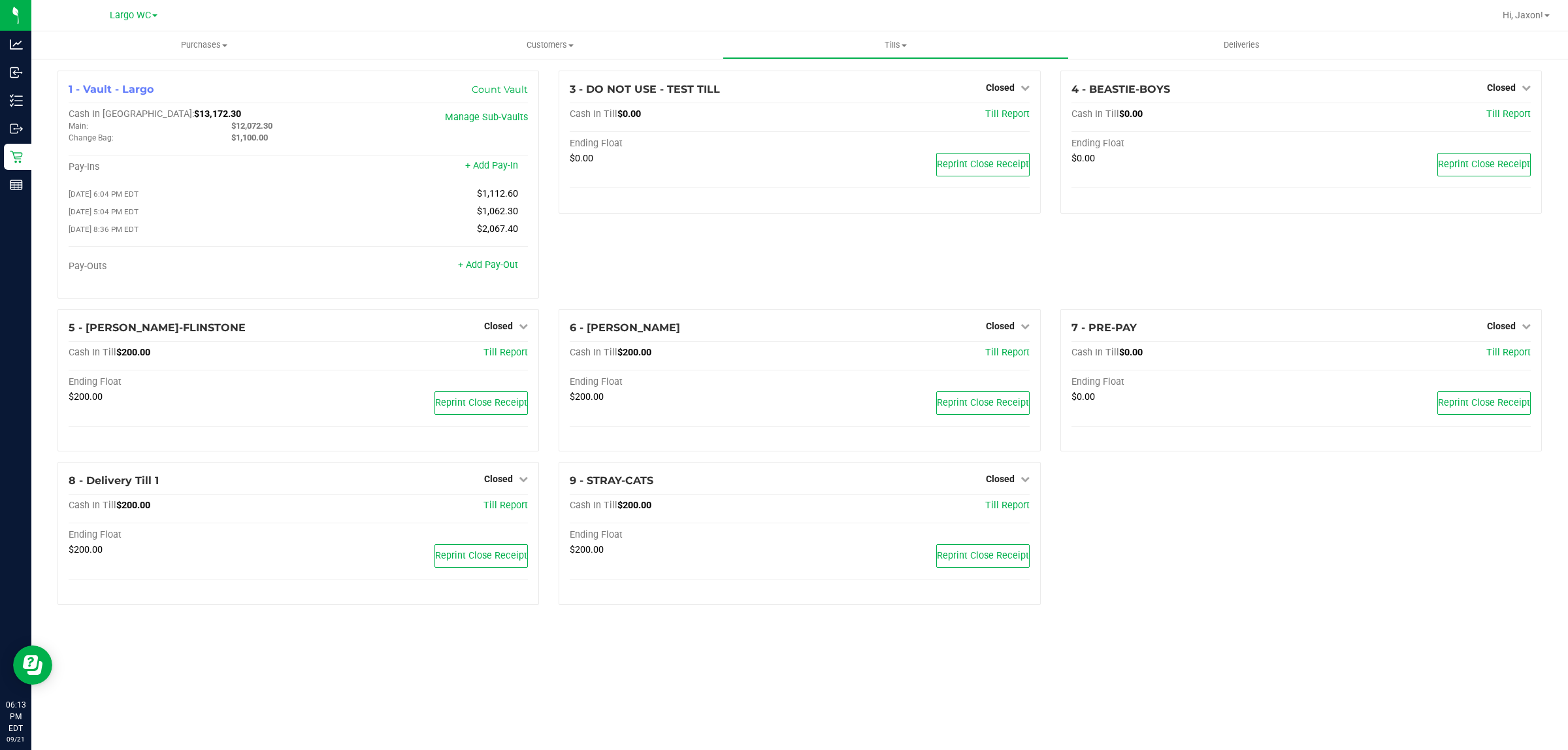
click at [726, 270] on div "3 - DO NOT USE - TEST TILL Closed Open Till Cash In Till $0.00 Till Report Endi…" at bounding box center [799, 189] width 501 height 239
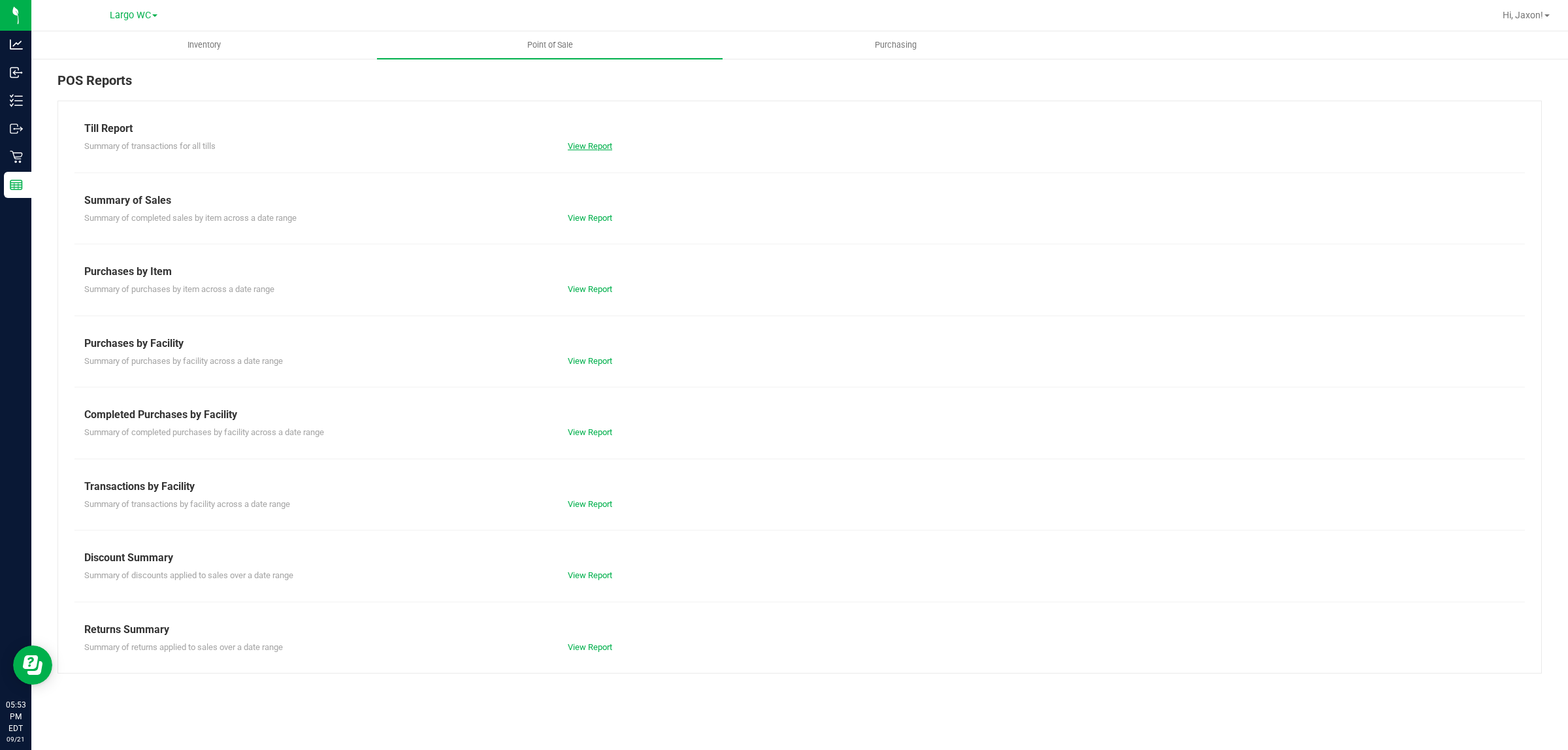
click at [572, 145] on link "View Report" at bounding box center [590, 146] width 44 height 10
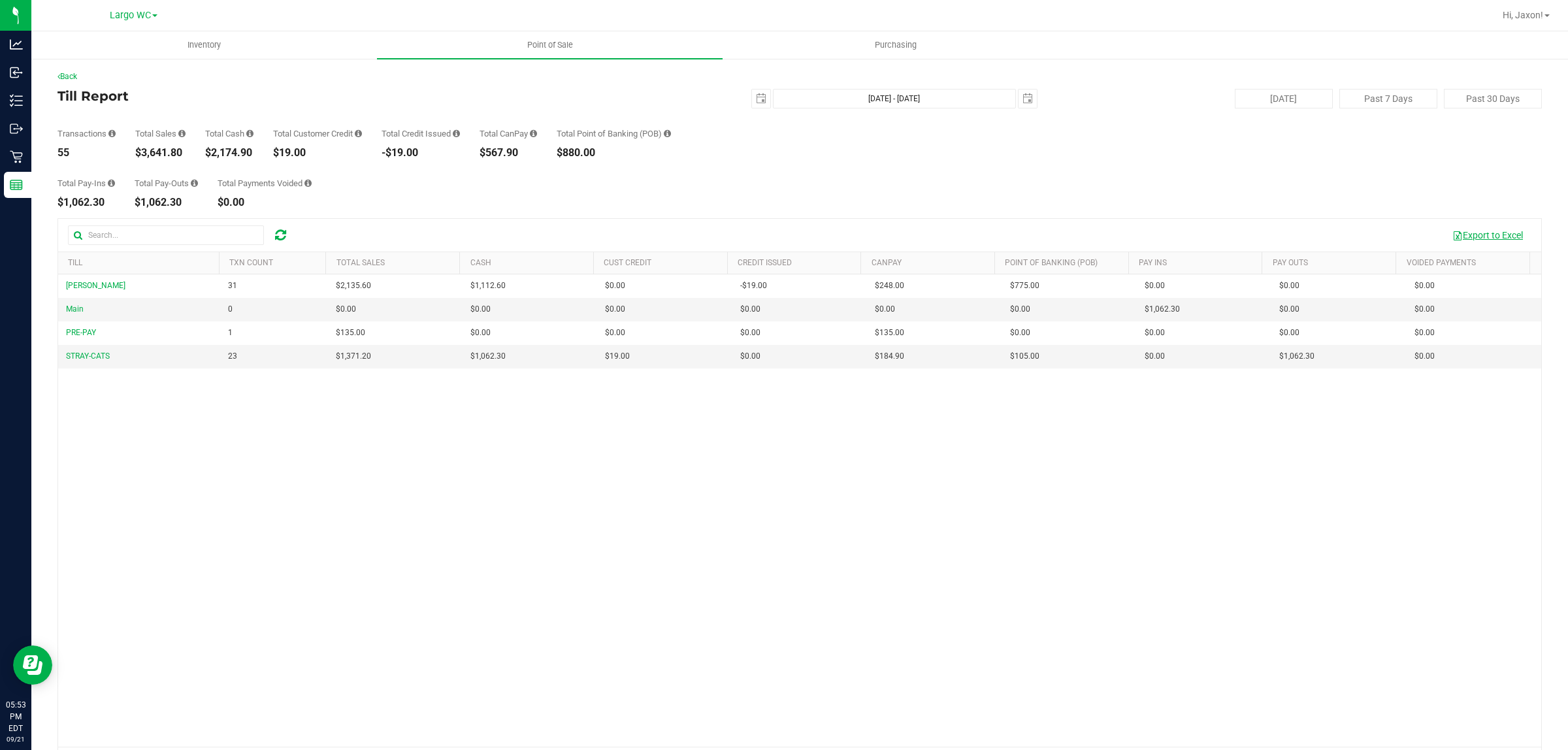
click at [1480, 232] on button "Export to Excel" at bounding box center [1487, 235] width 87 height 23
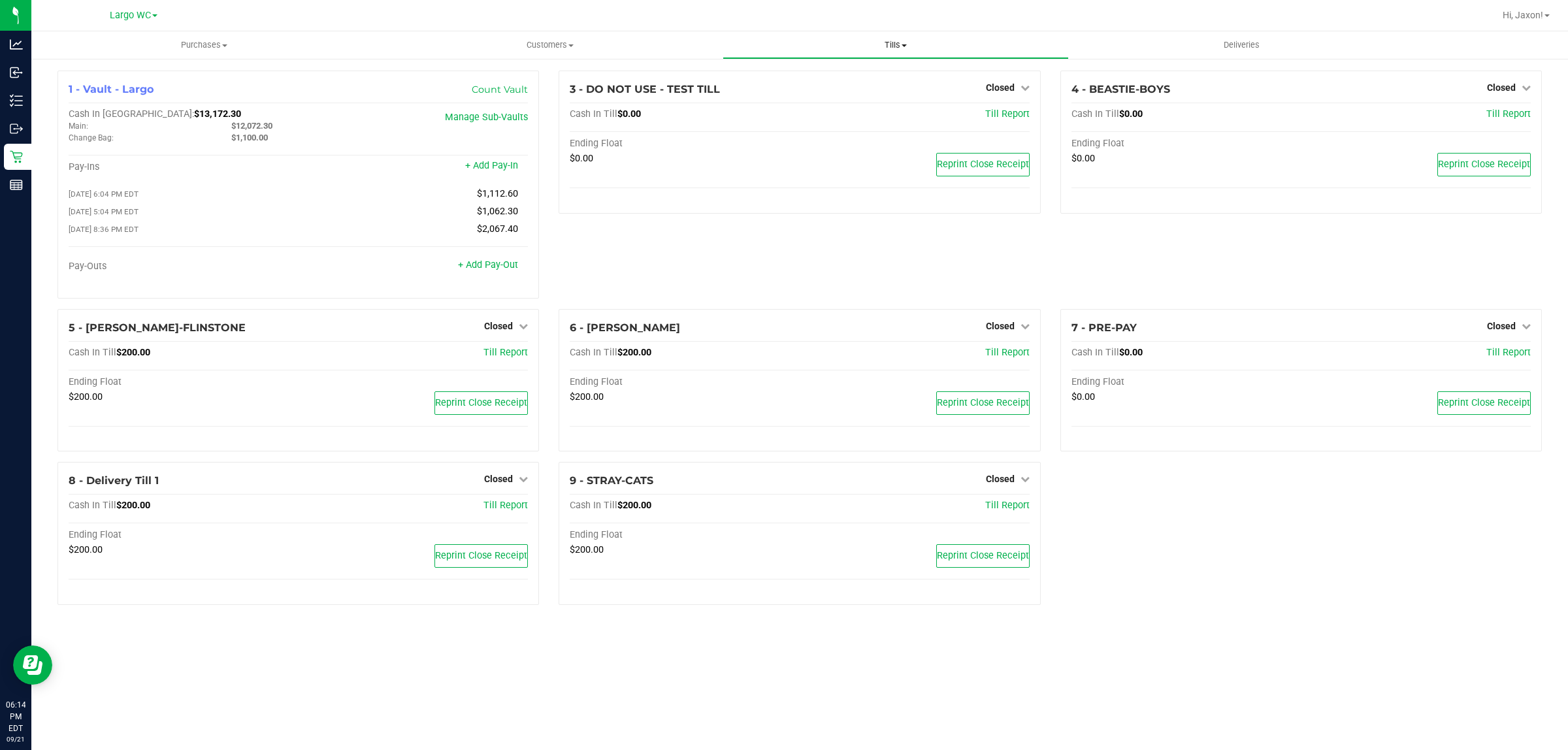
click at [889, 37] on uib-tab-heading "Tills Manage tills Reconcile e-payments" at bounding box center [895, 45] width 344 height 26
click at [815, 96] on span "Reconcile e-payments" at bounding box center [788, 95] width 130 height 11
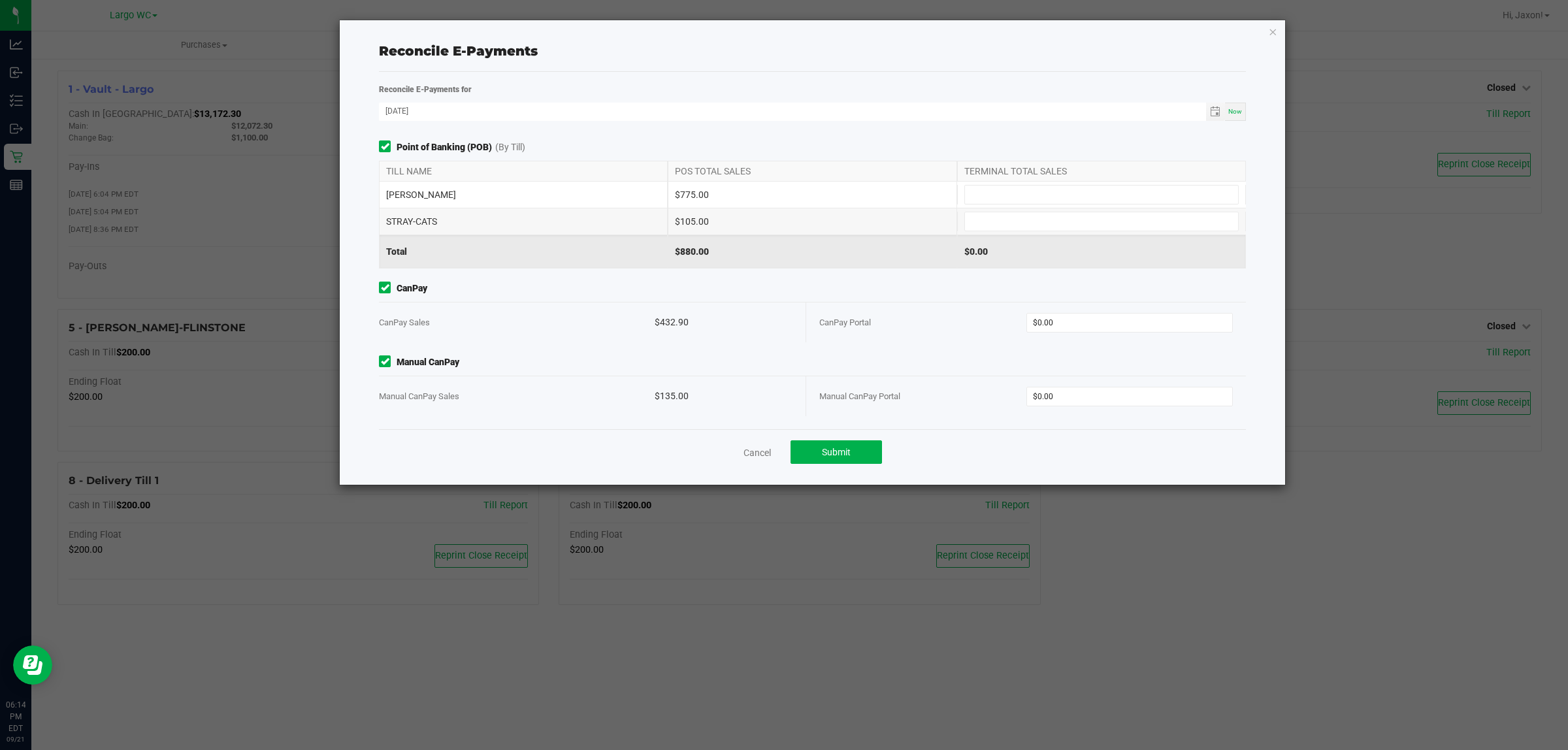
click at [1036, 207] on div "[PERSON_NAME] $775.00" at bounding box center [812, 194] width 867 height 26
click at [1032, 196] on input at bounding box center [1101, 194] width 273 height 18
type input "$775.00"
click at [997, 230] on input at bounding box center [1101, 221] width 273 height 18
type input "$105.00"
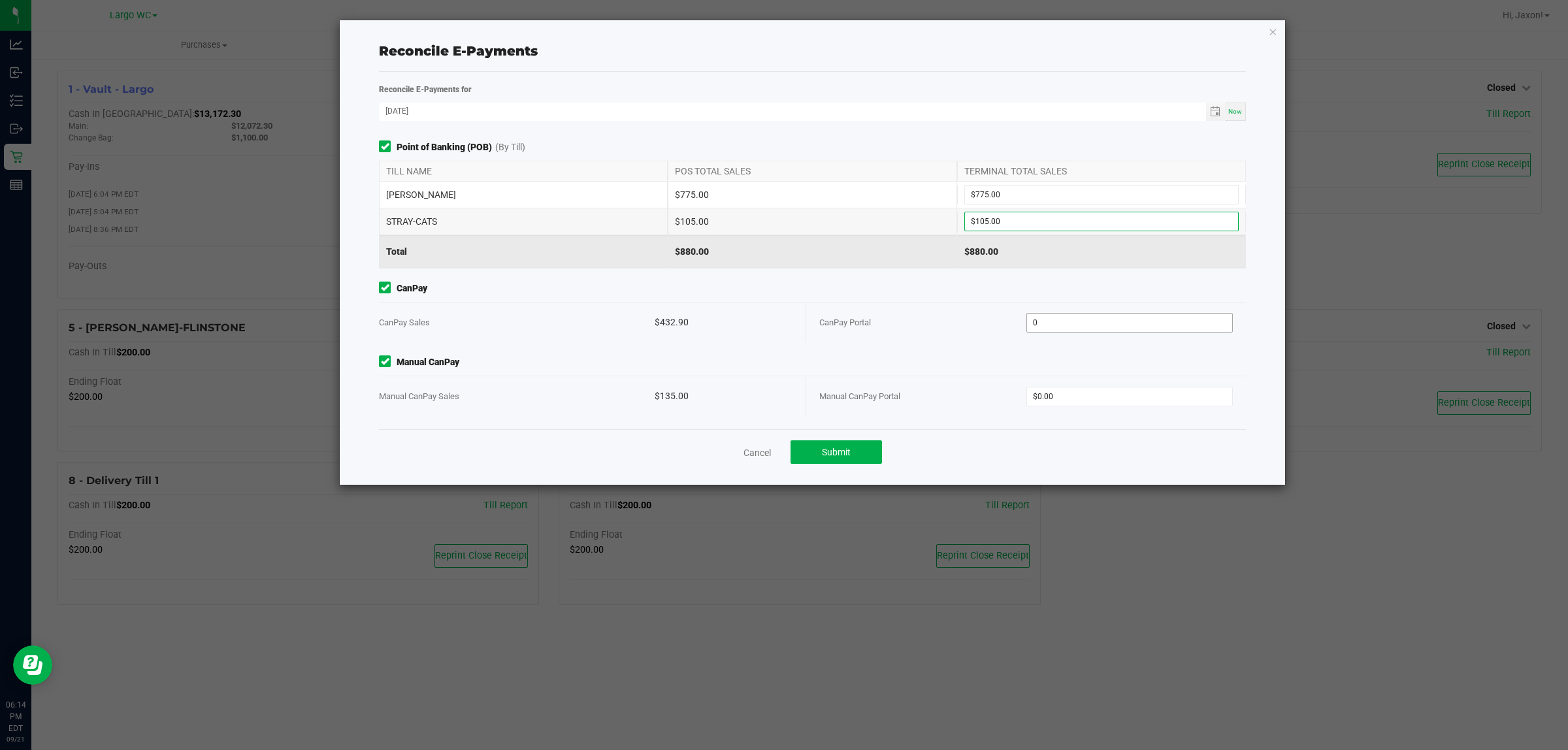
click at [1101, 330] on input "0" at bounding box center [1130, 322] width 206 height 18
type input "$432.90"
click at [1051, 406] on span "$0.00" at bounding box center [1130, 397] width 207 height 20
click at [1051, 402] on input "0" at bounding box center [1130, 396] width 206 height 18
type input "$135.00"
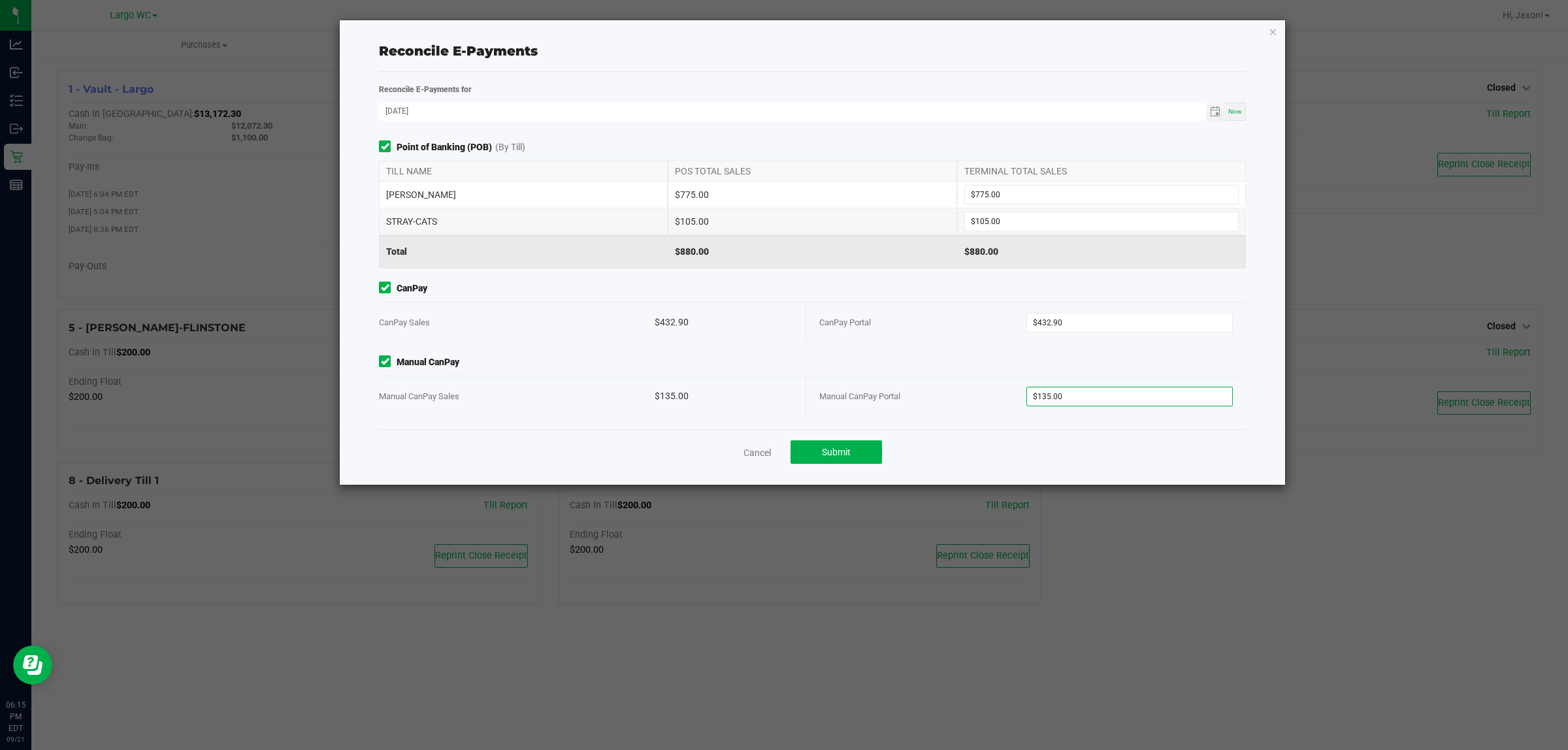
click at [929, 356] on span "Manual CanPay" at bounding box center [812, 362] width 867 height 14
click at [825, 449] on span "Submit" at bounding box center [836, 452] width 29 height 11
